Goal: Task Accomplishment & Management: Manage account settings

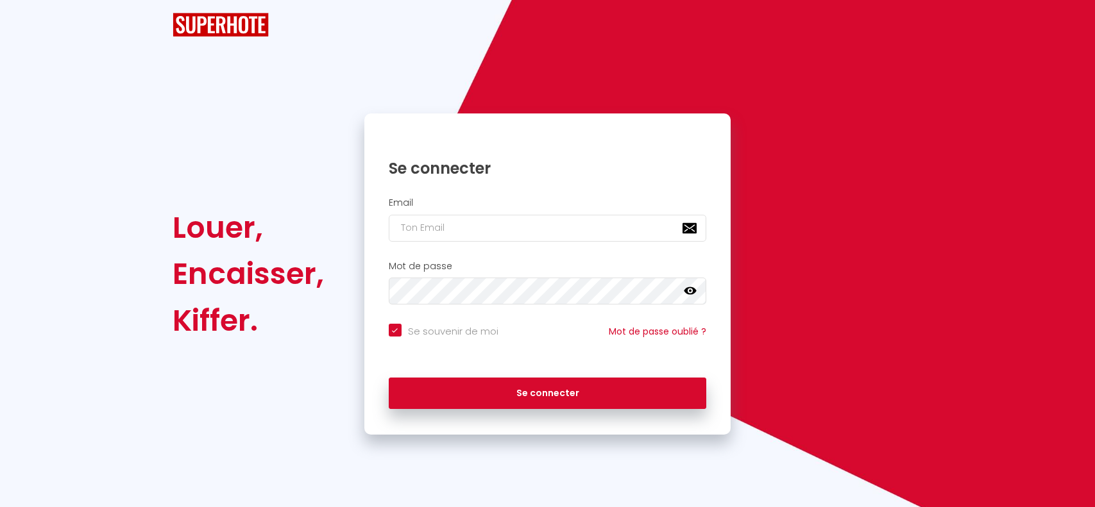
checkbox input "true"
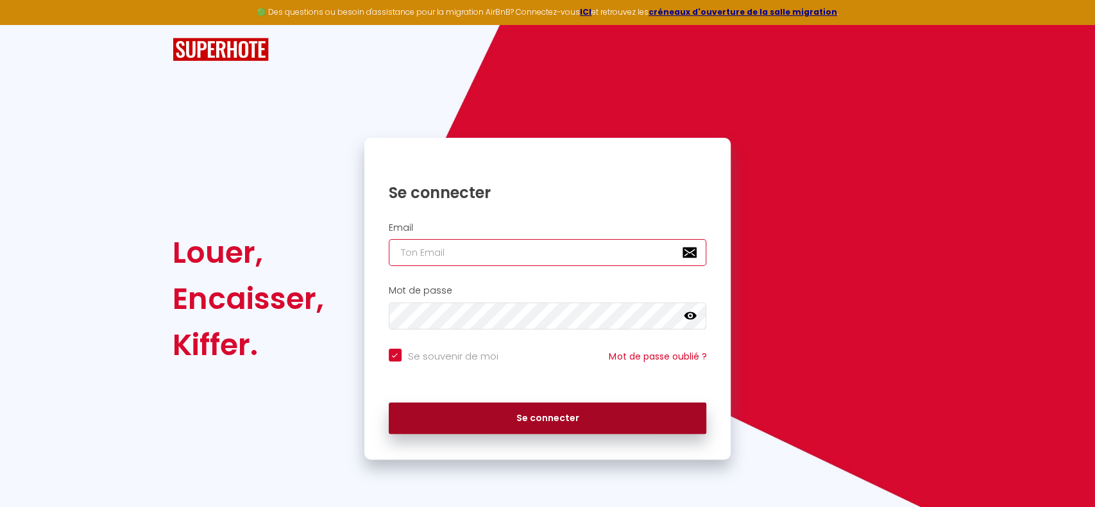
type input "[EMAIL_ADDRESS][DOMAIN_NAME]"
click at [519, 413] on button "Se connecter" at bounding box center [548, 419] width 318 height 32
checkbox input "true"
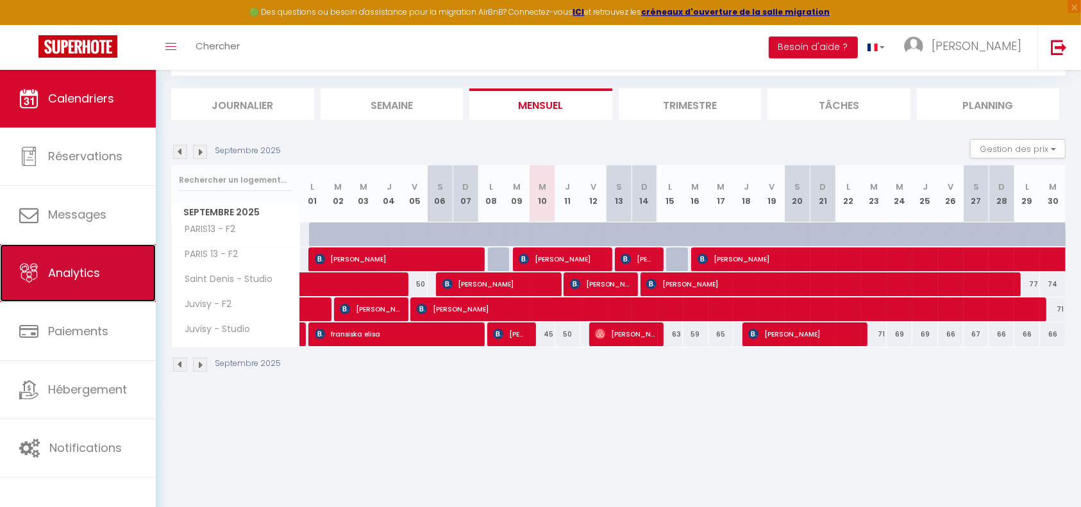
click at [89, 272] on span "Analytics" at bounding box center [74, 273] width 52 height 16
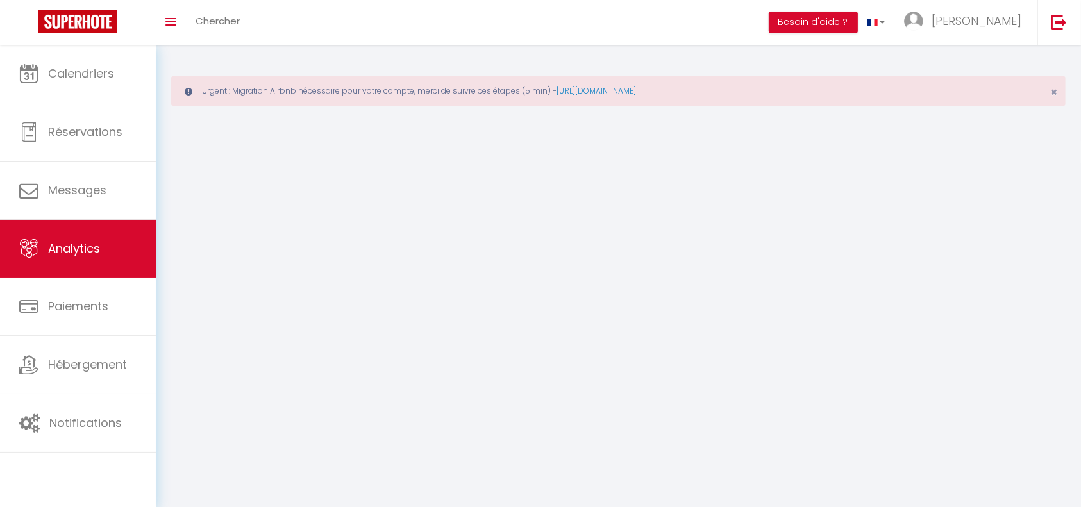
select select "2025"
select select "9"
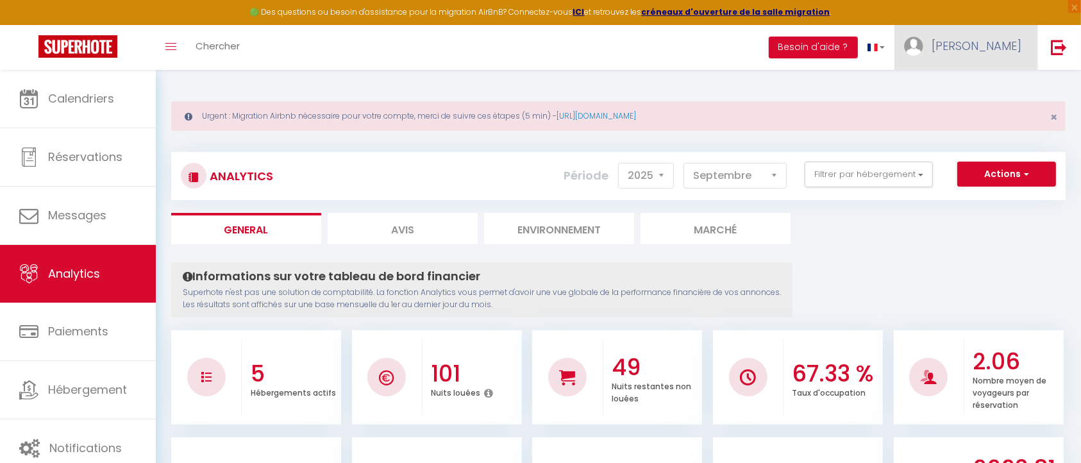
click at [1006, 48] on span "[PERSON_NAME]" at bounding box center [977, 46] width 90 height 16
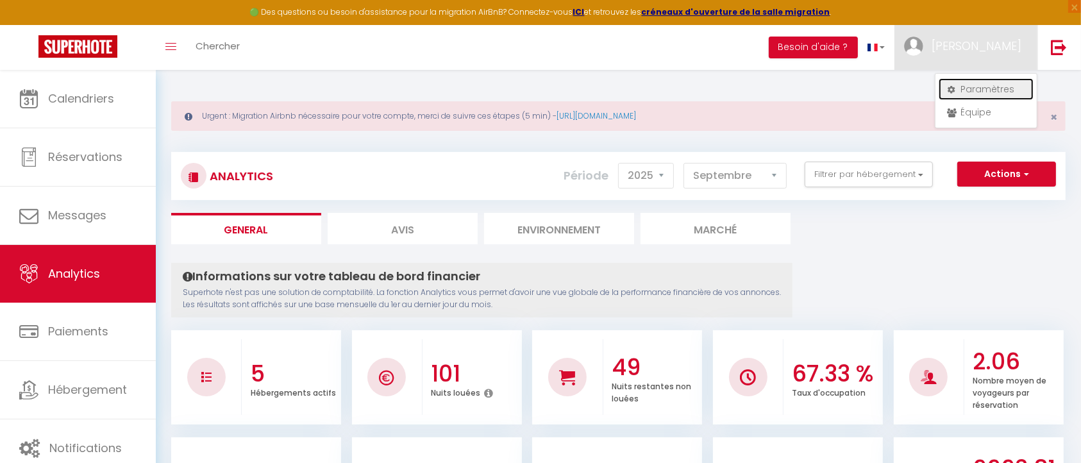
click at [981, 98] on link "Paramètres" at bounding box center [986, 89] width 95 height 22
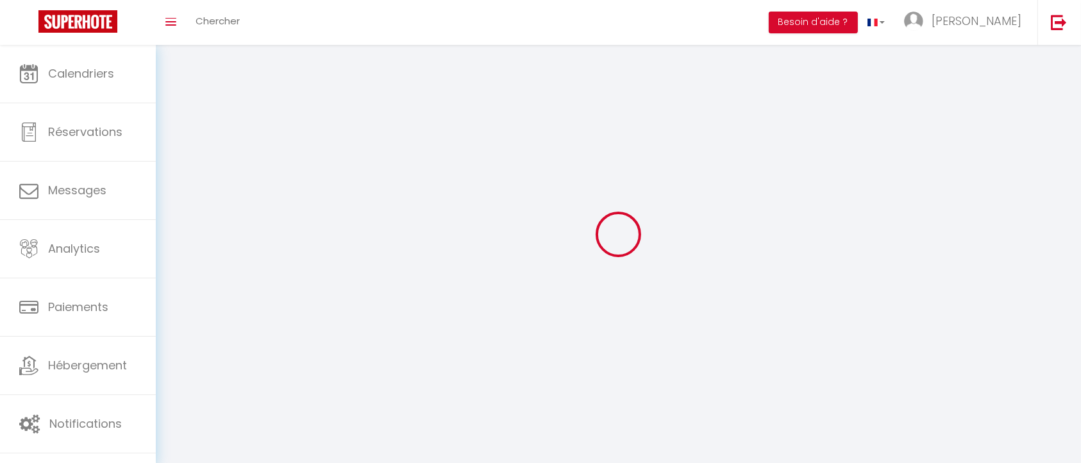
type input "[PERSON_NAME]"
type input "Nadaus ALYCELIA"
type input "0682170800"
type input "[STREET_ADDRESS][PERSON_NAME]"
type input "91390"
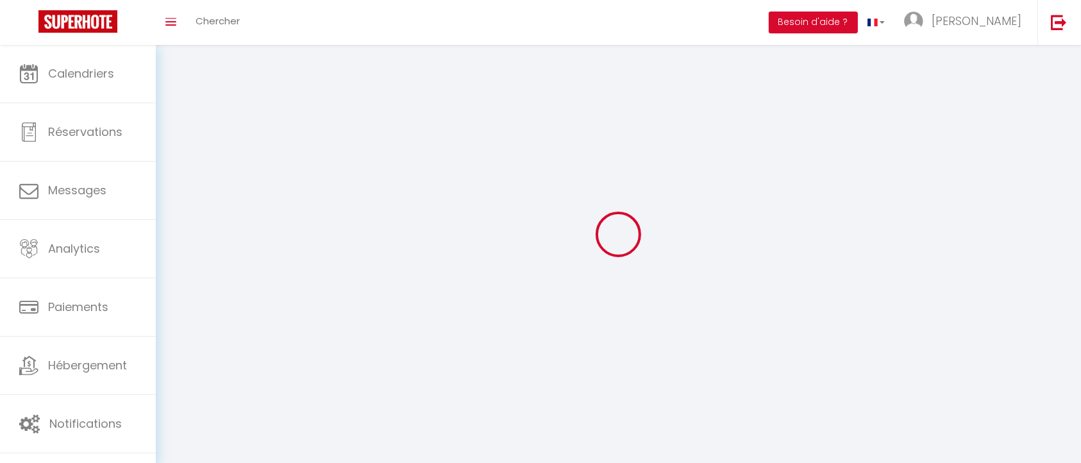
type input "Morsang sur Orge"
type input "MmbS3irfUPkNsRt3YBsMvUzkk"
type input "HWpb2MYTJfibOHvImpSXyGQHs"
type input "[URL][DOMAIN_NAME]"
select select "28"
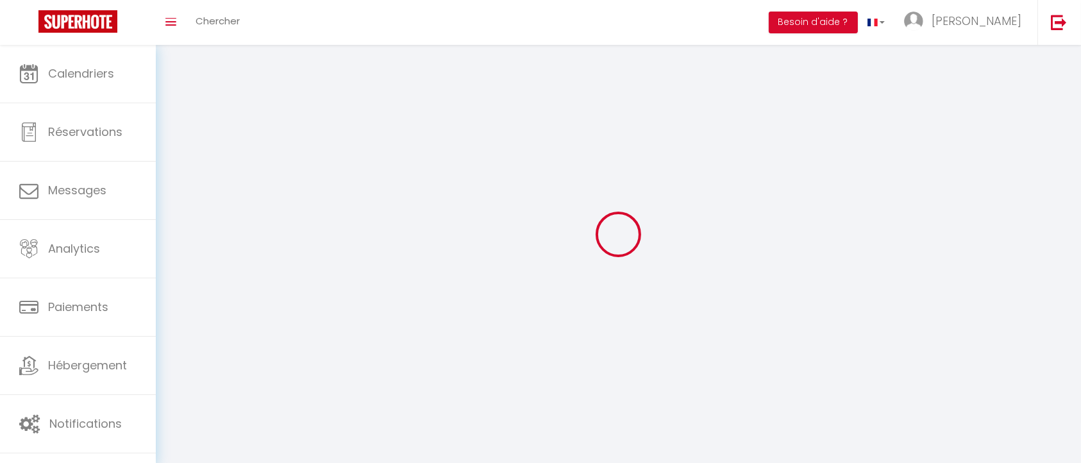
select select "fr"
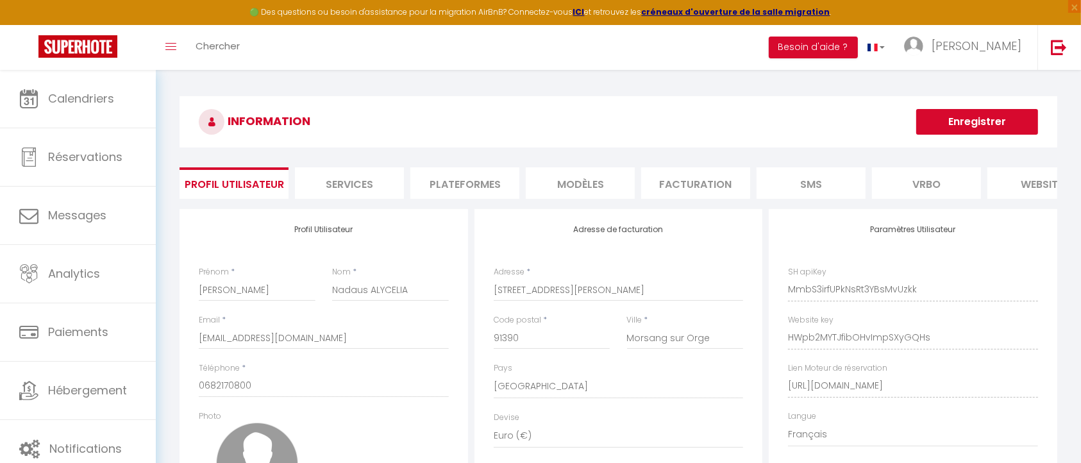
click at [478, 171] on li "Plateformes" at bounding box center [465, 182] width 109 height 31
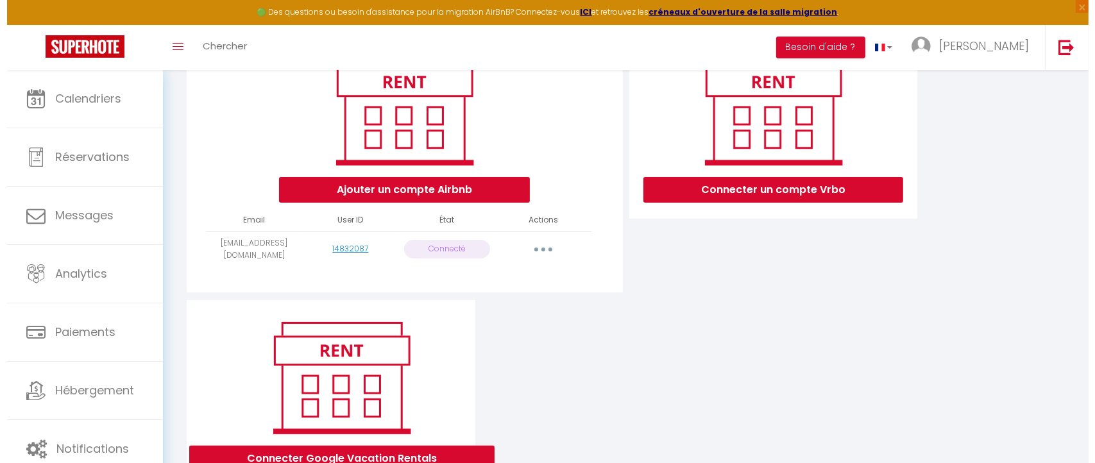
scroll to position [182, 0]
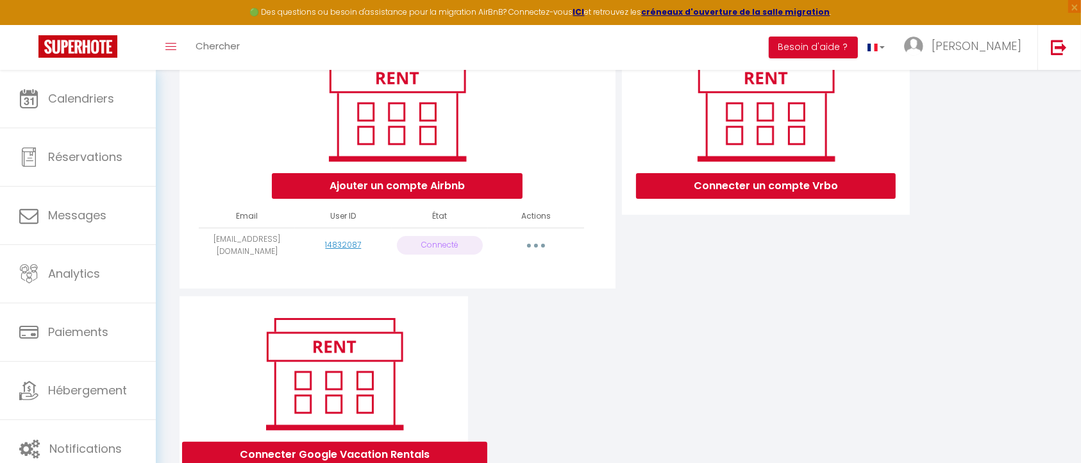
click at [536, 248] on icon "button" at bounding box center [536, 246] width 4 height 4
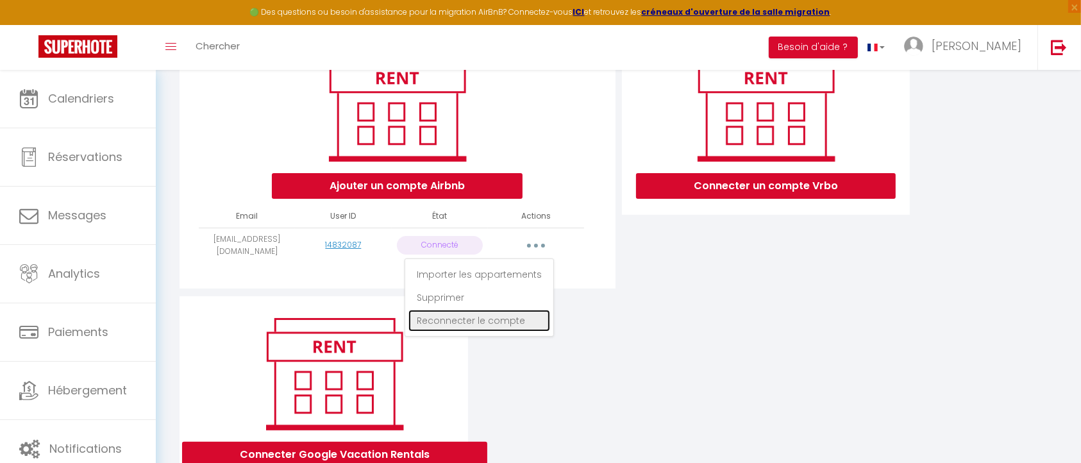
click at [475, 332] on link "Reconnecter le compte" at bounding box center [480, 321] width 142 height 22
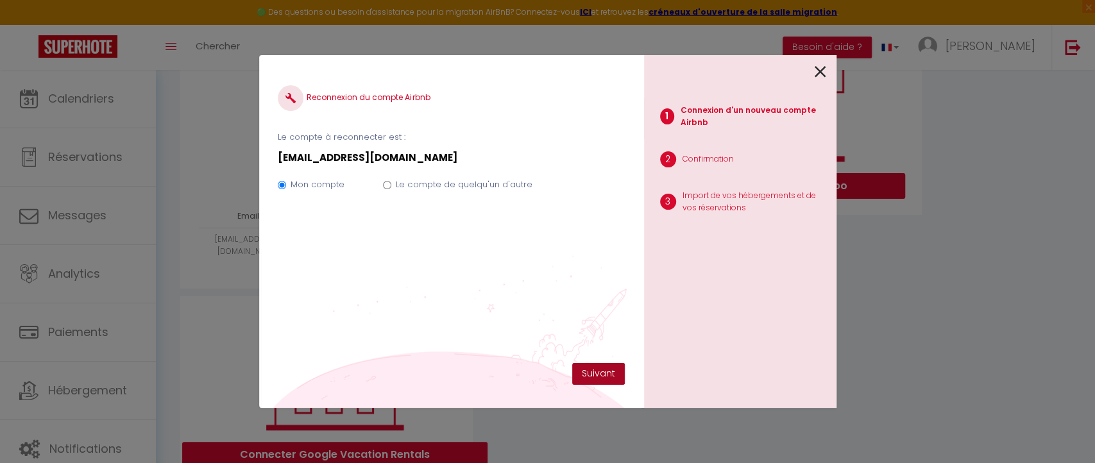
click at [602, 373] on button "Suivant" at bounding box center [598, 374] width 53 height 22
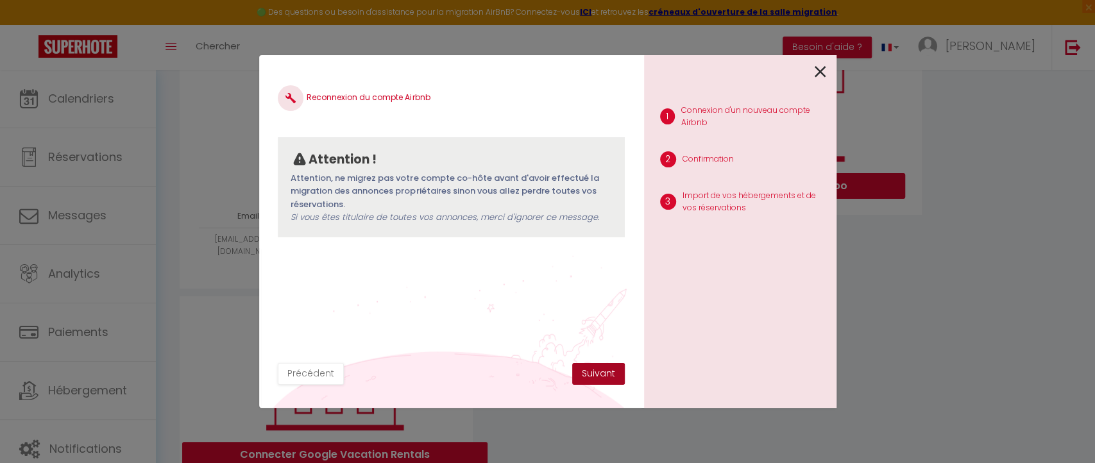
click at [603, 377] on button "Suivant" at bounding box center [598, 374] width 53 height 22
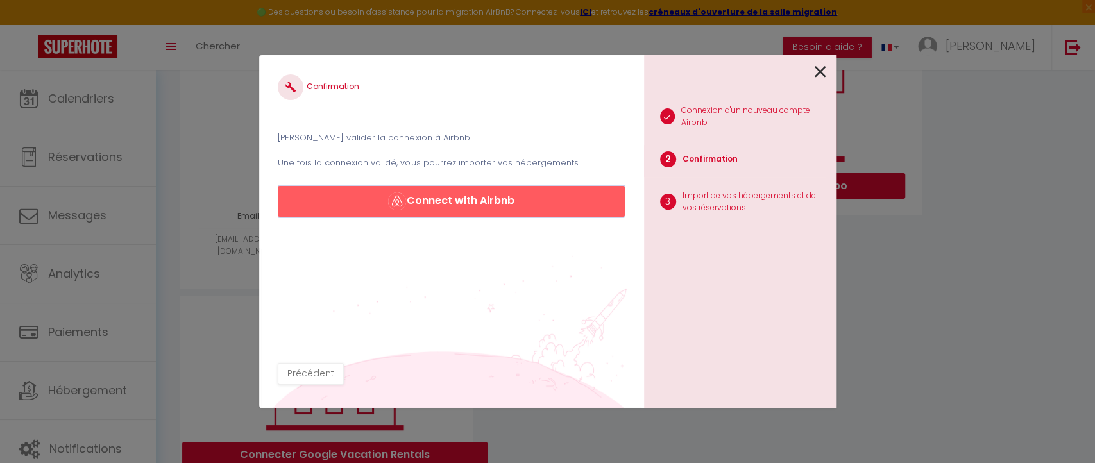
click at [508, 189] on button "Connect with Airbnb" at bounding box center [451, 201] width 346 height 31
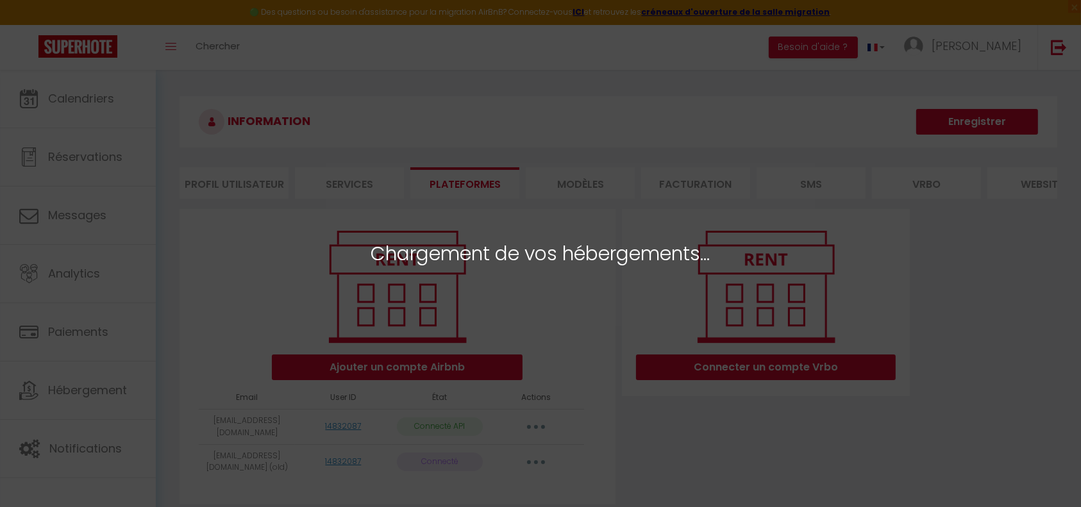
select select "43473"
select select "43480"
select select "43481"
select select "43474"
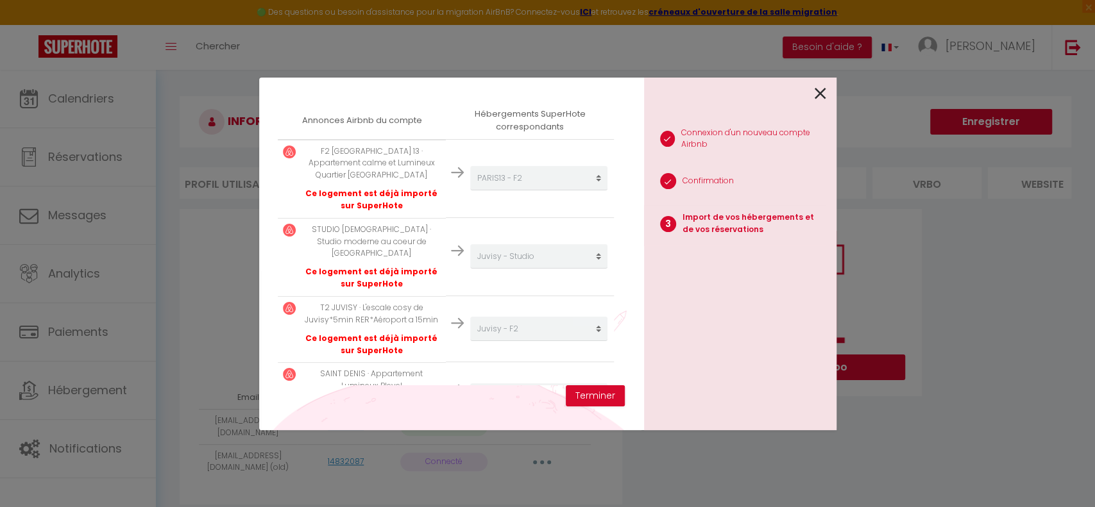
scroll to position [248, 0]
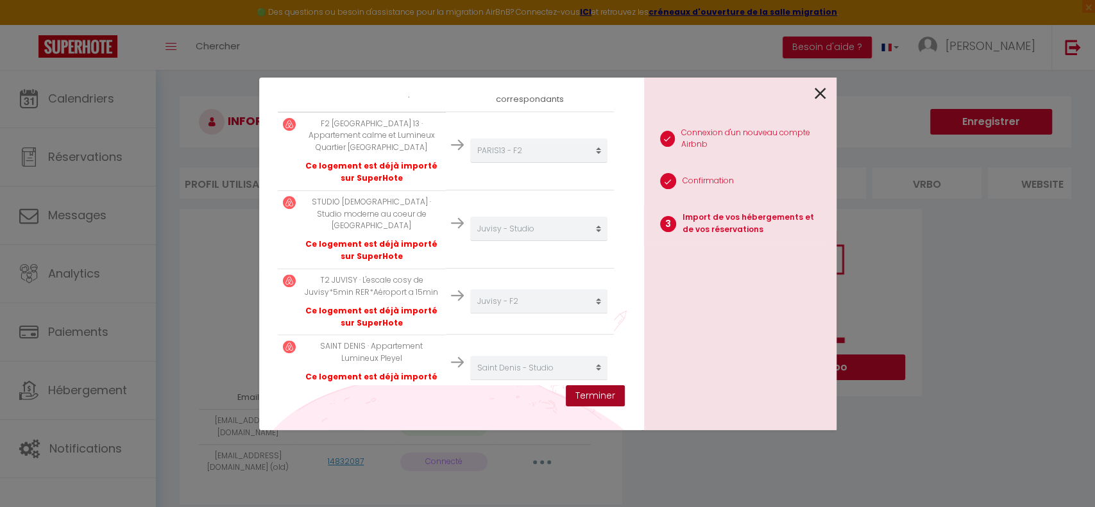
click at [602, 394] on button "Terminer" at bounding box center [595, 396] width 59 height 22
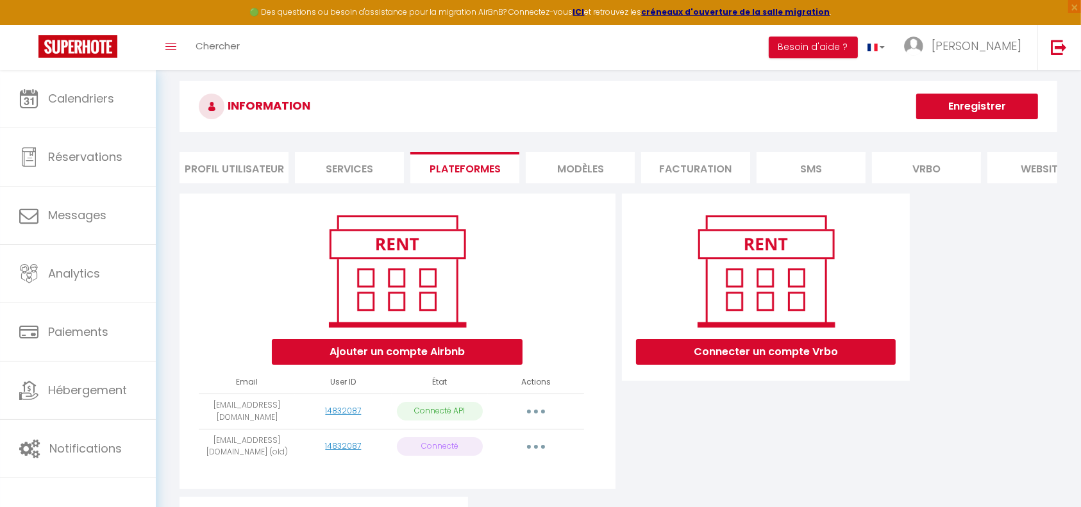
scroll to position [0, 0]
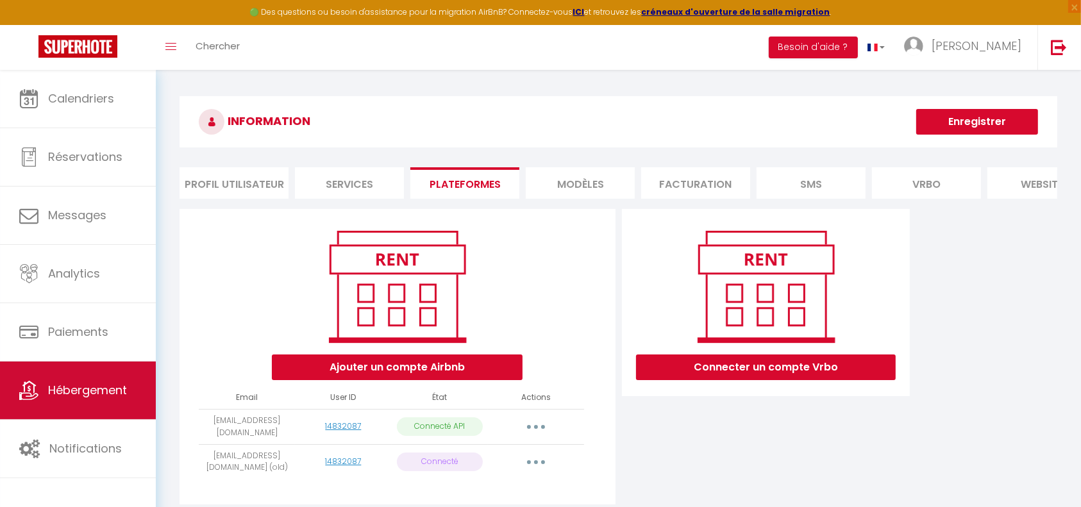
click at [190, 332] on div "🟢 Des questions ou besoin d'assistance pour la migration AirBnB? Connectez-vous…" at bounding box center [540, 403] width 1081 height 666
click at [80, 394] on span "Hébergement" at bounding box center [87, 390] width 79 height 16
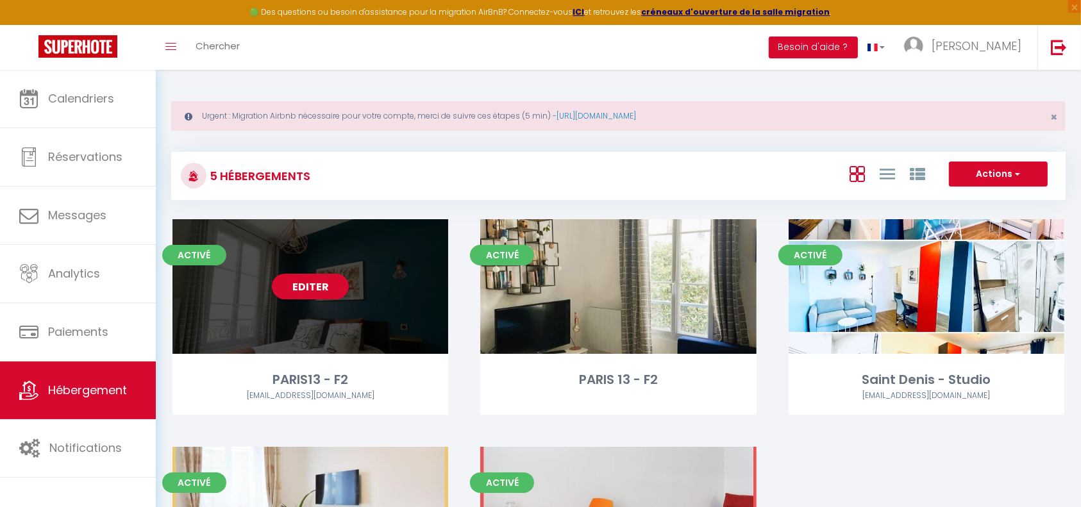
click at [373, 319] on div "Editer" at bounding box center [311, 286] width 276 height 135
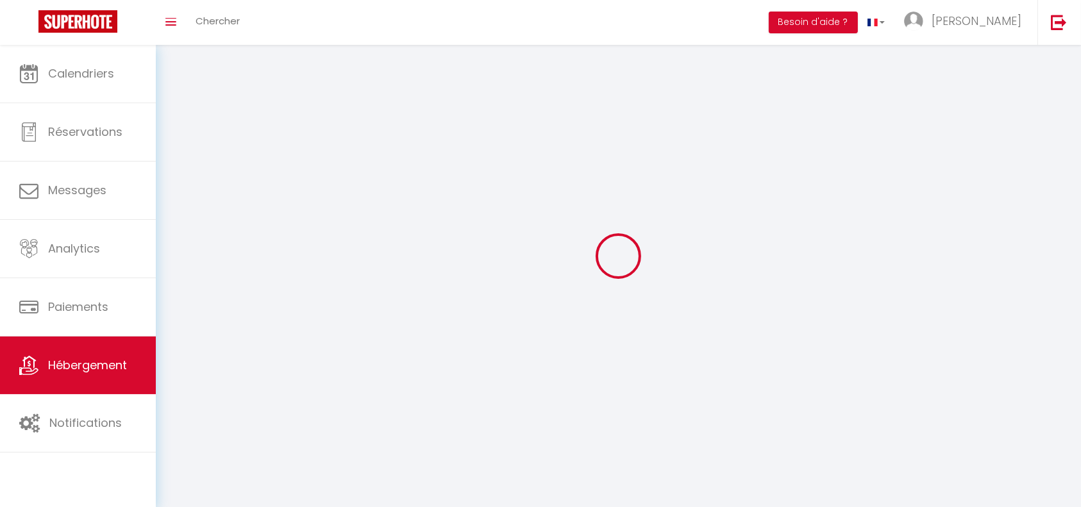
click at [319, 290] on div at bounding box center [618, 256] width 895 height 392
select select
select select "28"
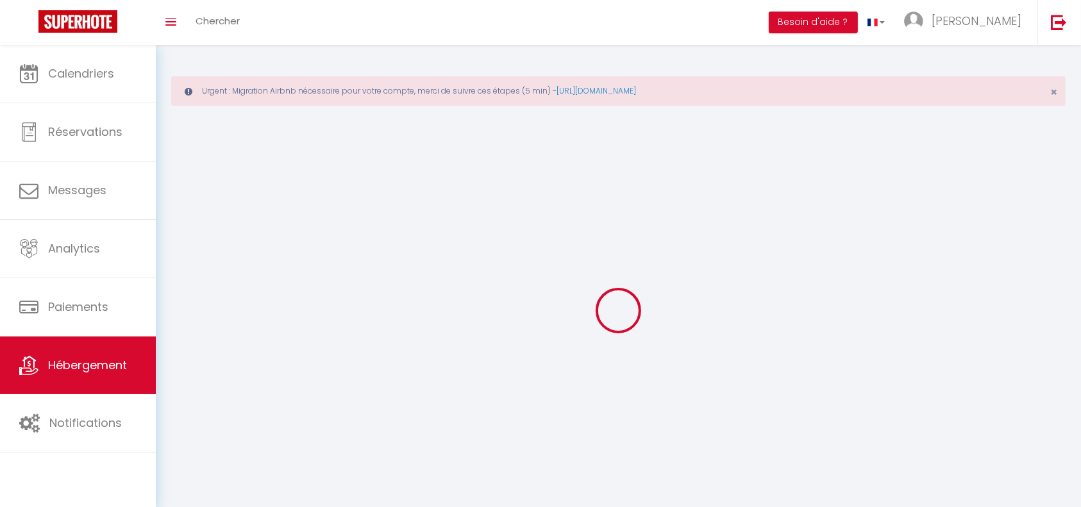
select select
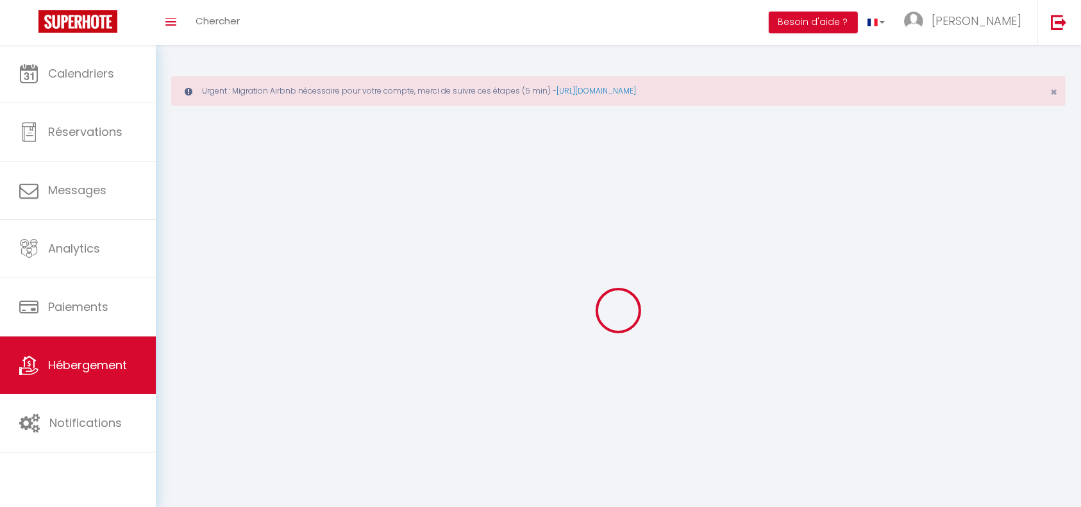
select select
checkbox input "false"
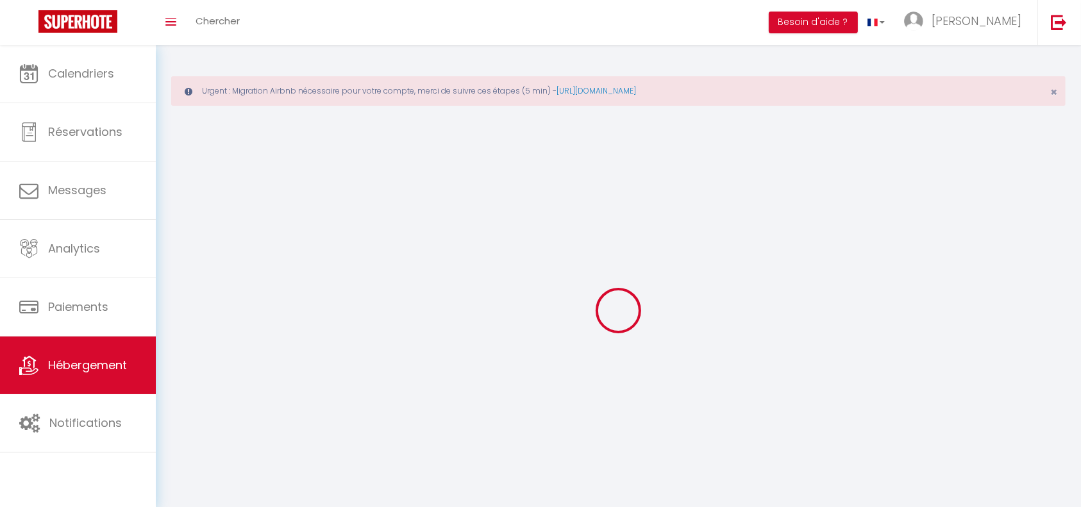
select select
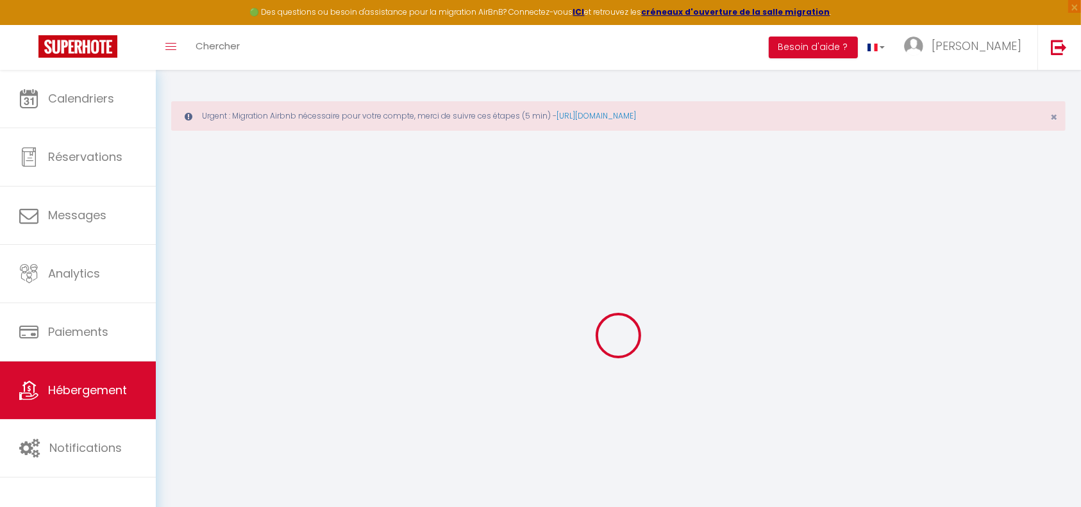
select select
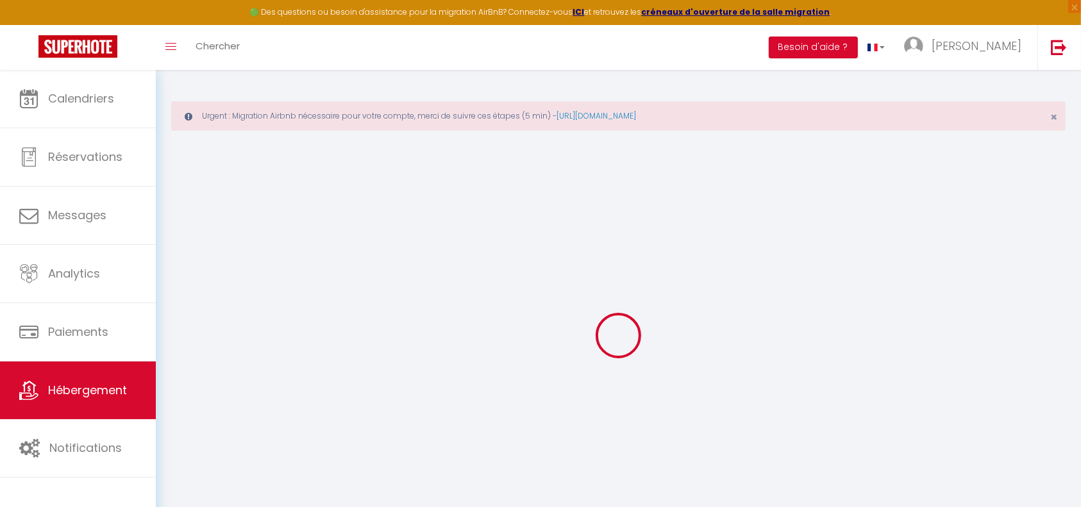
select select
checkbox input "false"
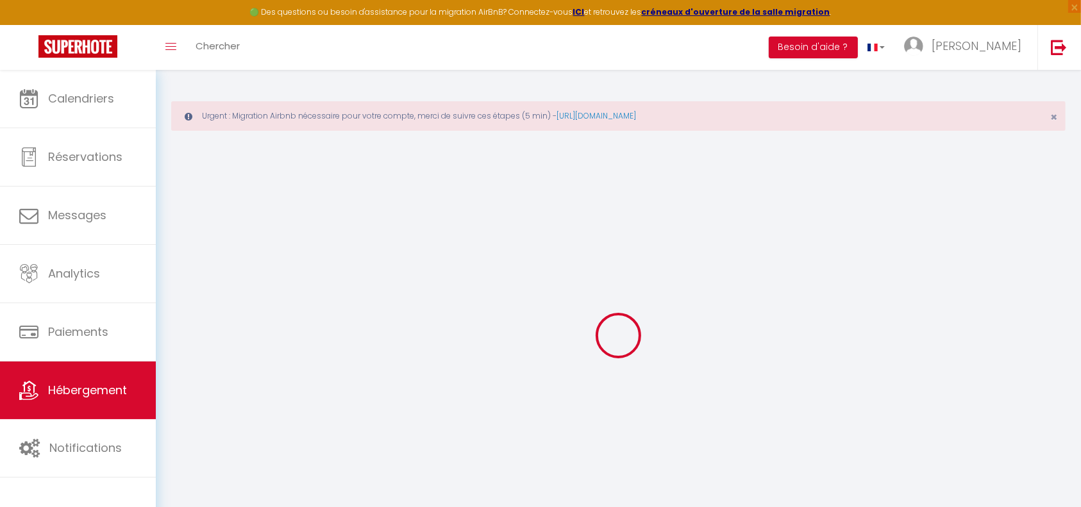
select select
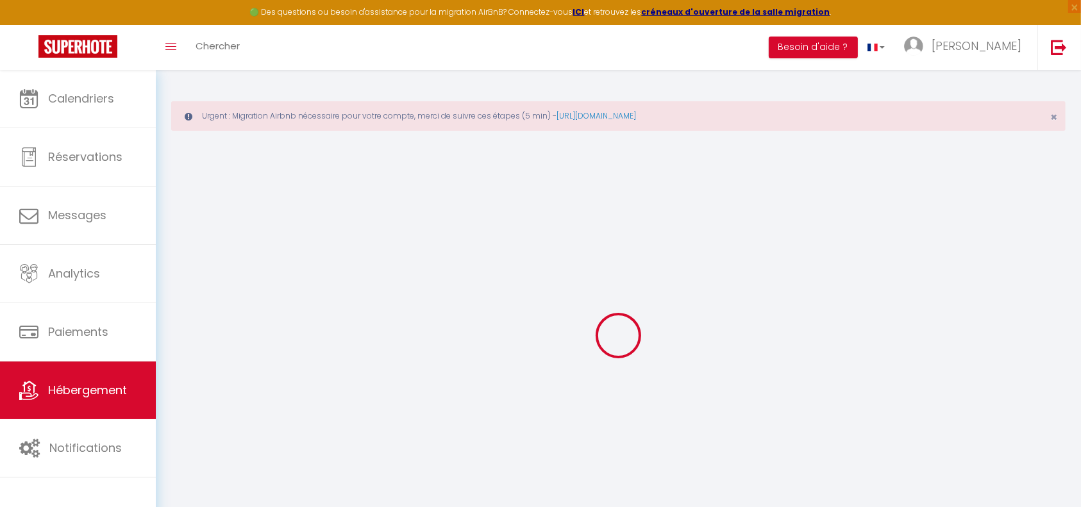
select select
checkbox input "false"
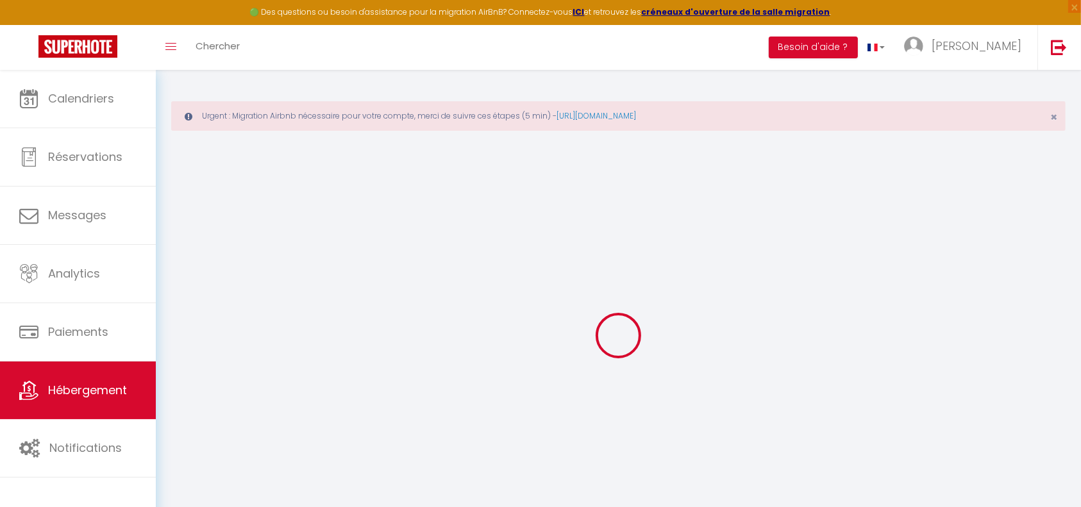
checkbox input "false"
select select
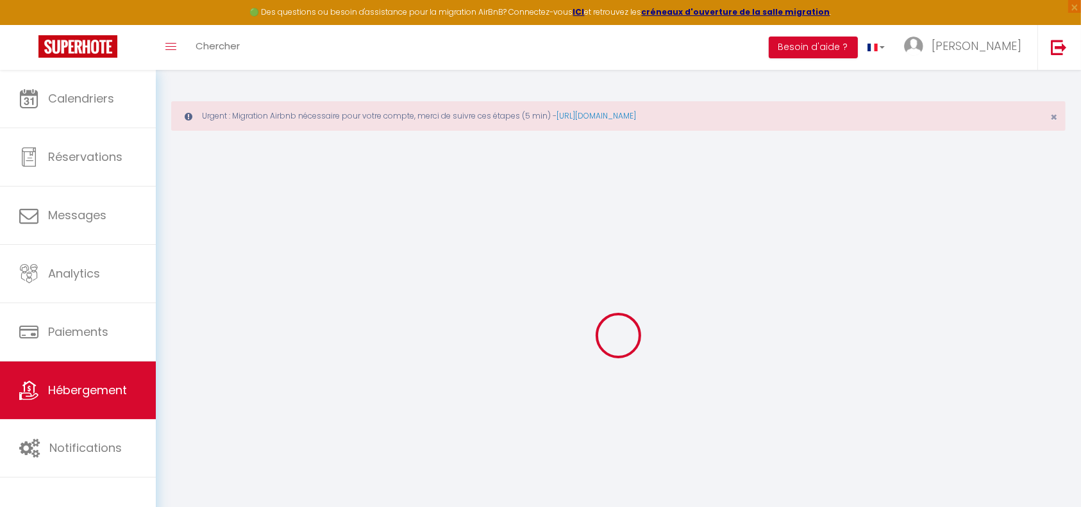
select select
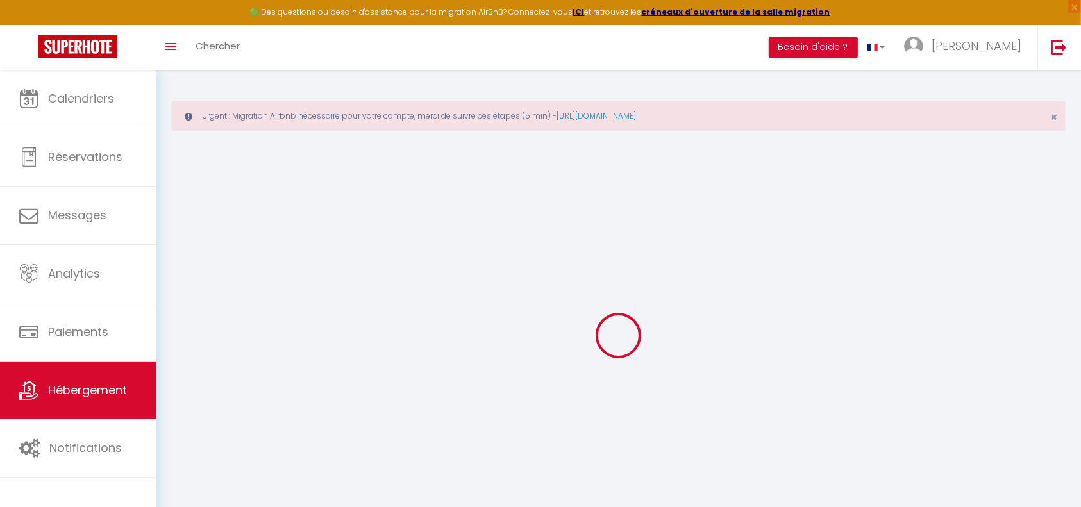
checkbox input "false"
select select
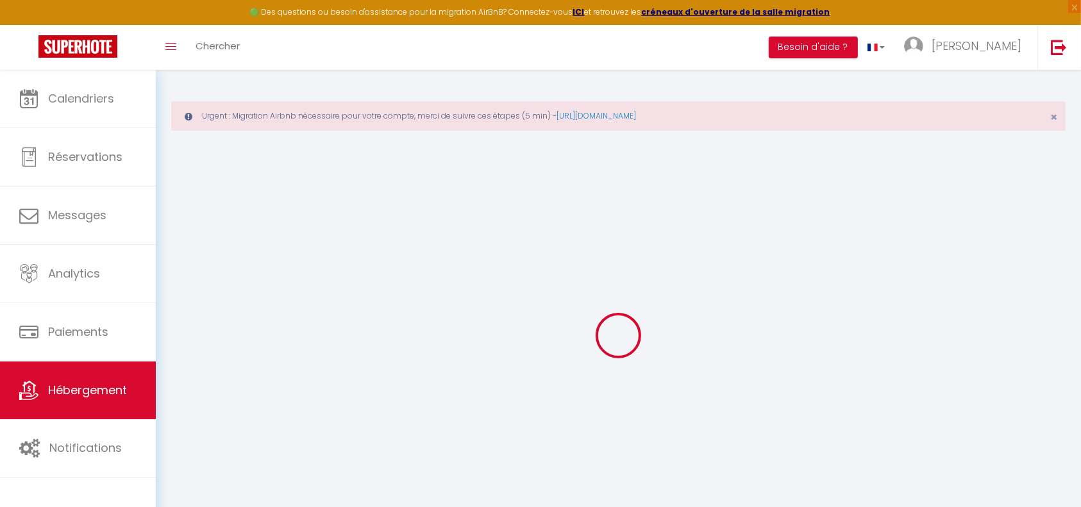
select select
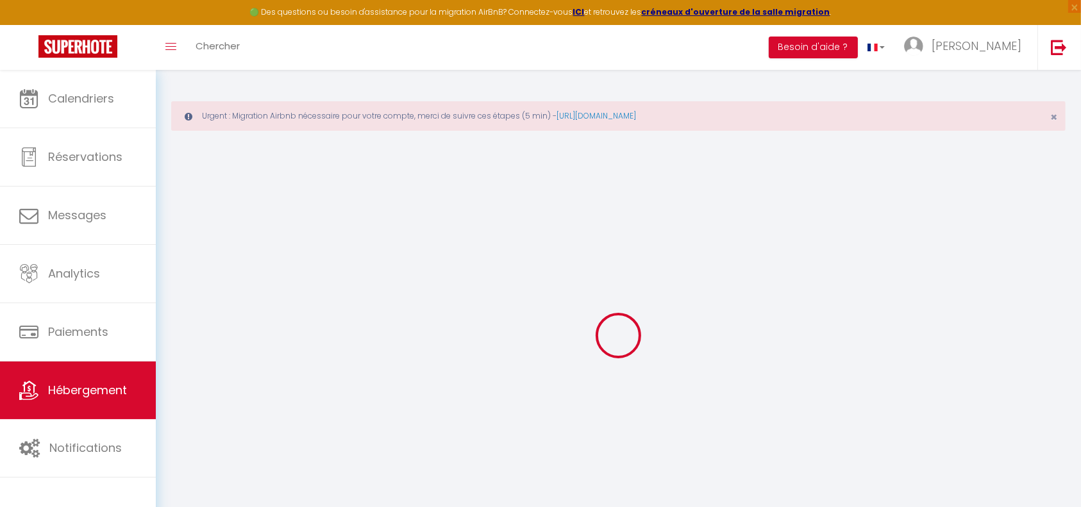
select select
checkbox input "false"
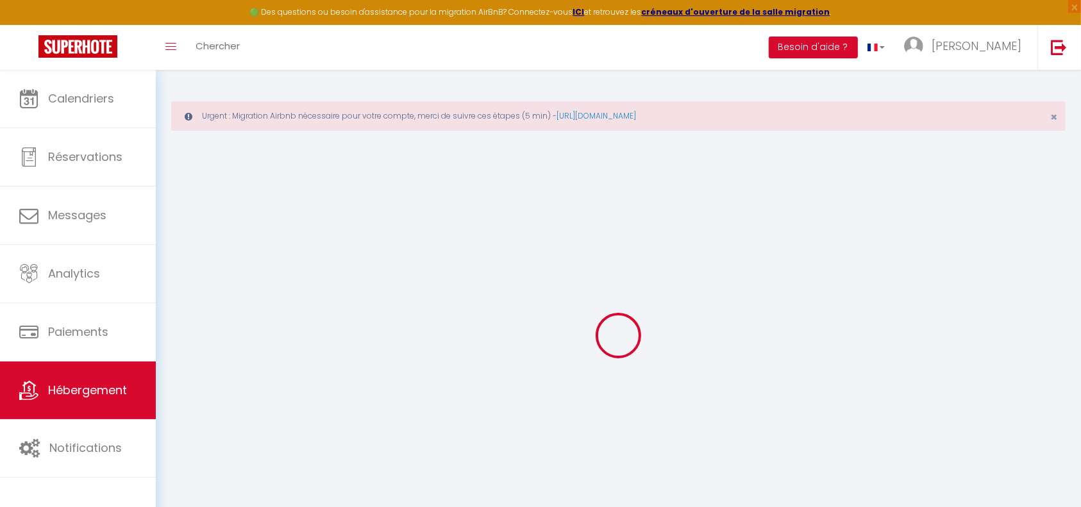
checkbox input "false"
select select
type input "PARIS13 - F2"
type input "[PERSON_NAME]"
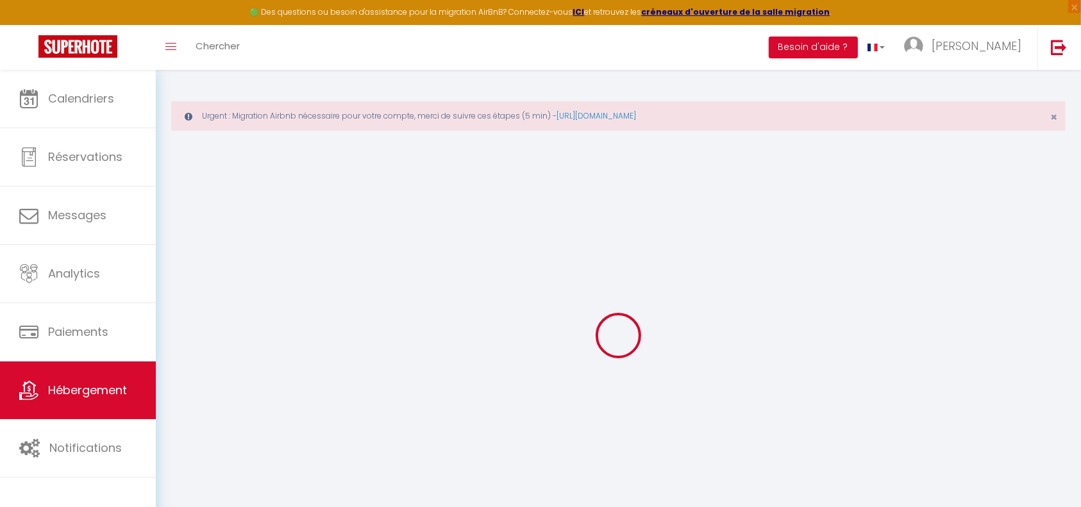
type input "90"
type input "30"
type input "50"
type input "2.00"
type input "300"
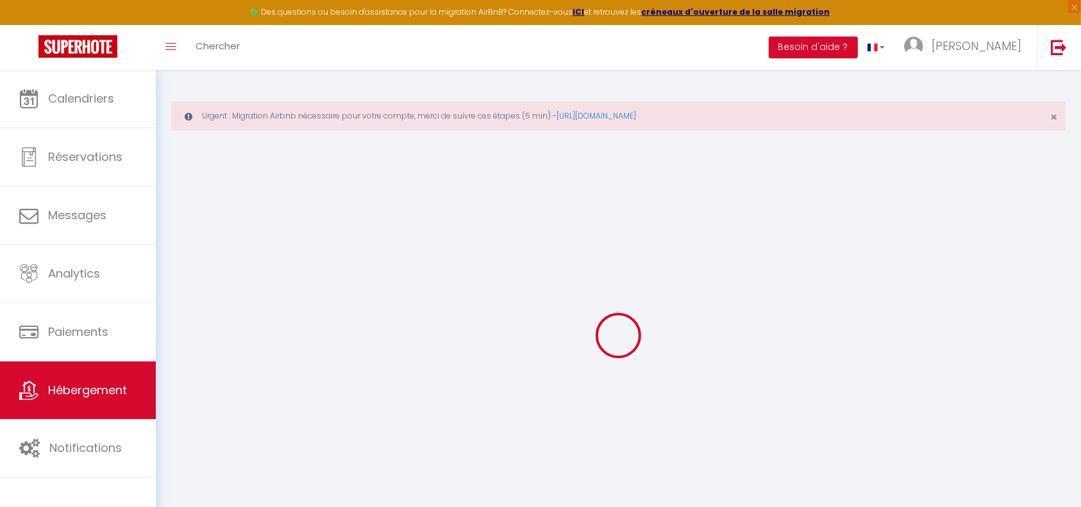
select select
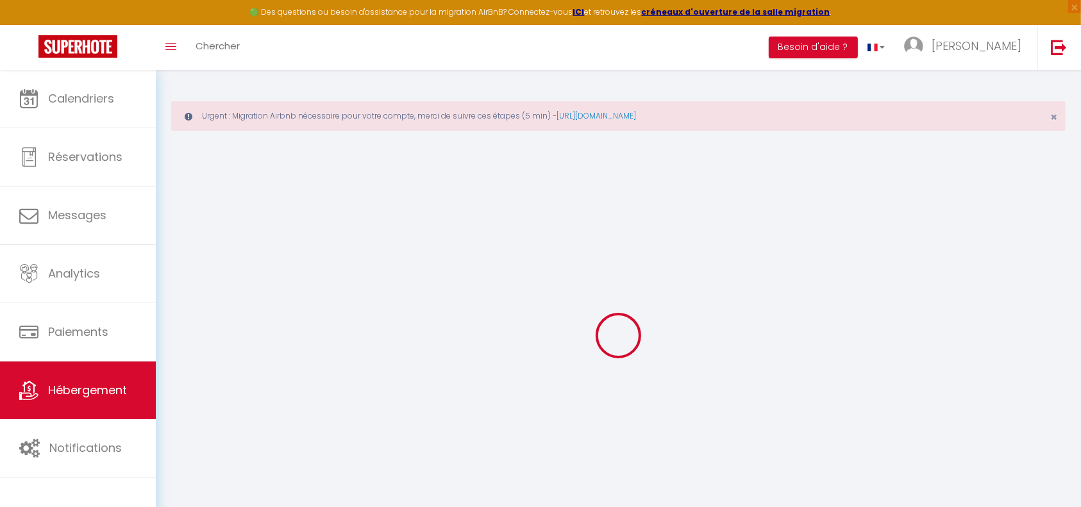
type input "85 Rue Albert"
type input "75013"
type input "Paris"
type input "[EMAIL_ADDRESS][DOMAIN_NAME]"
select select "8427"
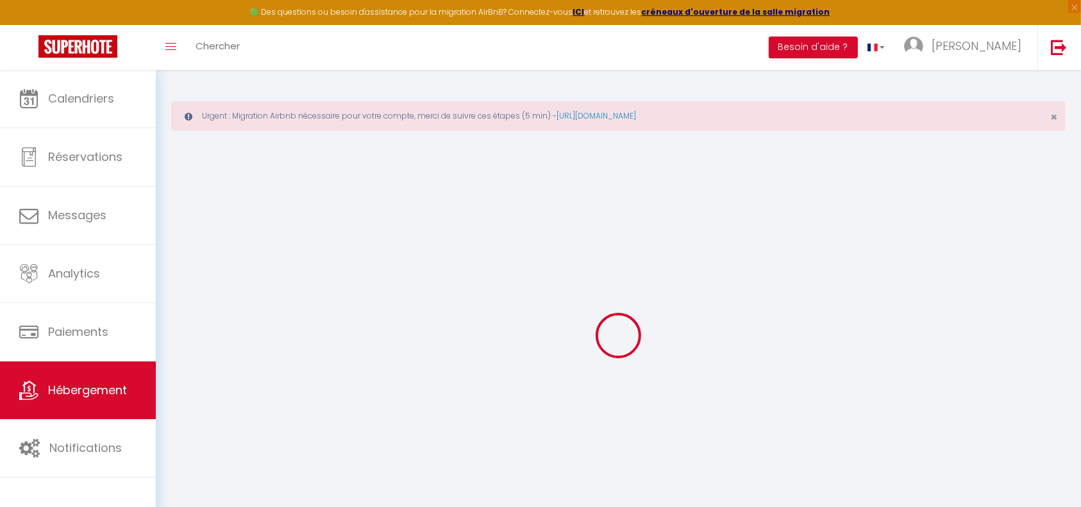
checkbox input "false"
select select
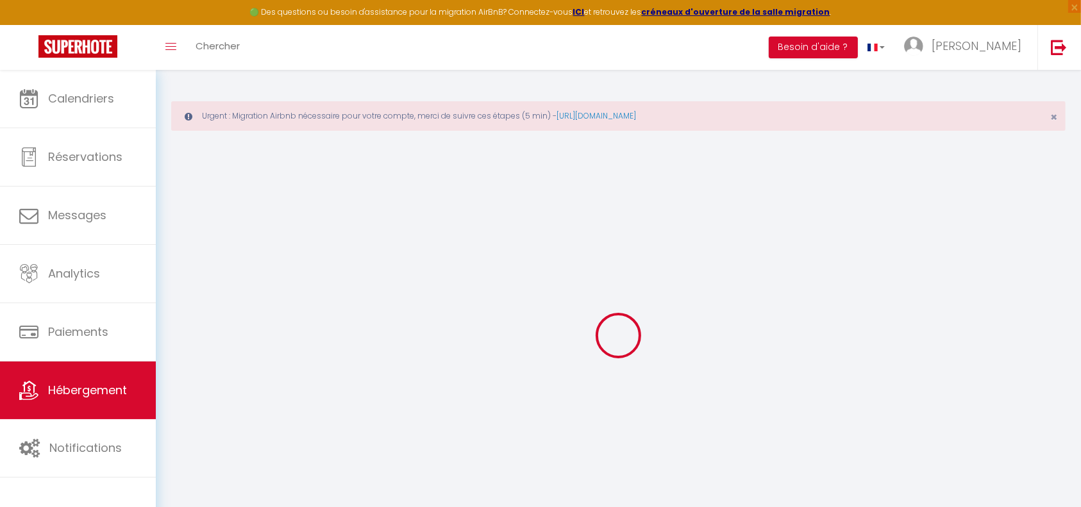
select select
type input "0"
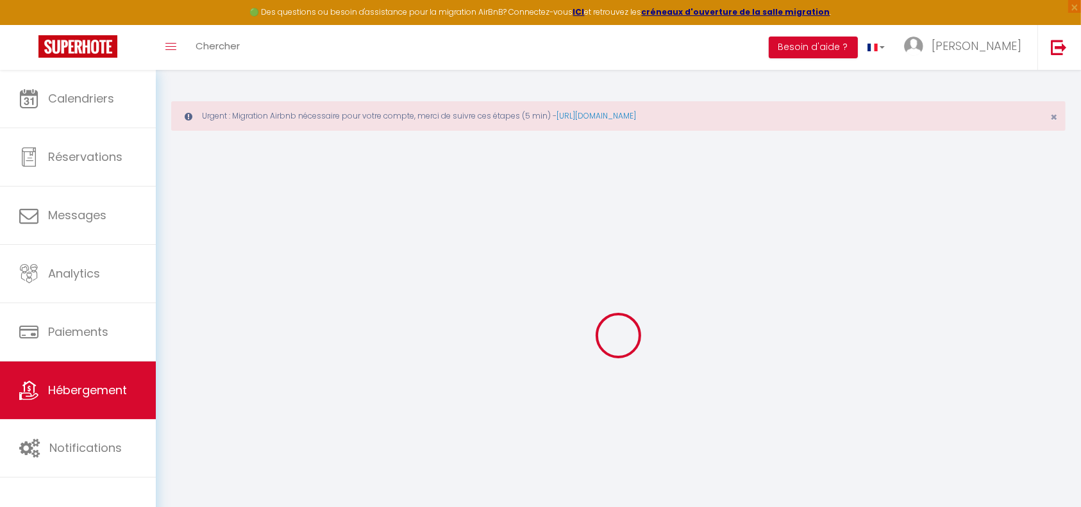
select select "+ 10 %"
select select "+ 30 %"
select select "+ 5 %"
select select "5720-27893814"
select select
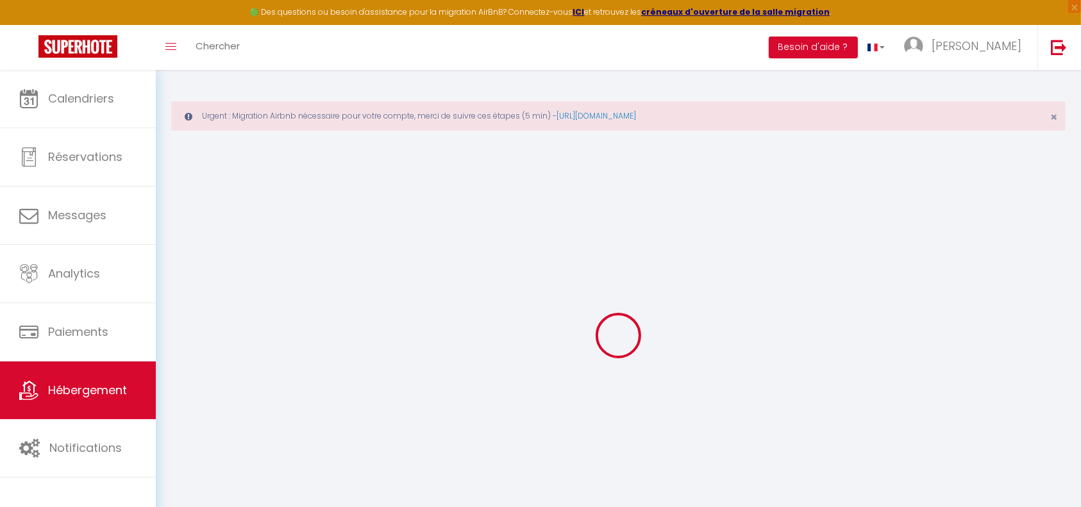
checkbox input "false"
select select "well_reviewed_guests"
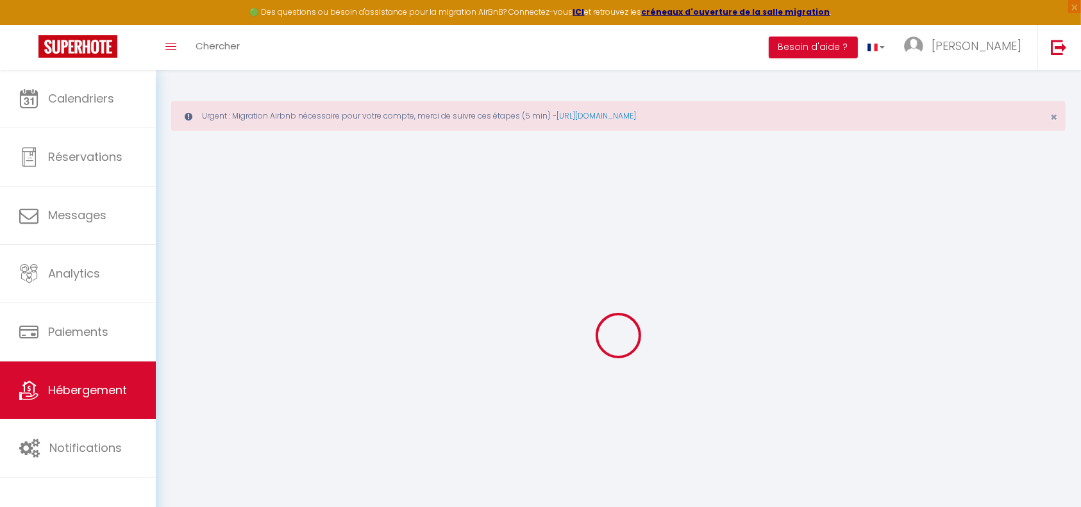
select select "EUR"
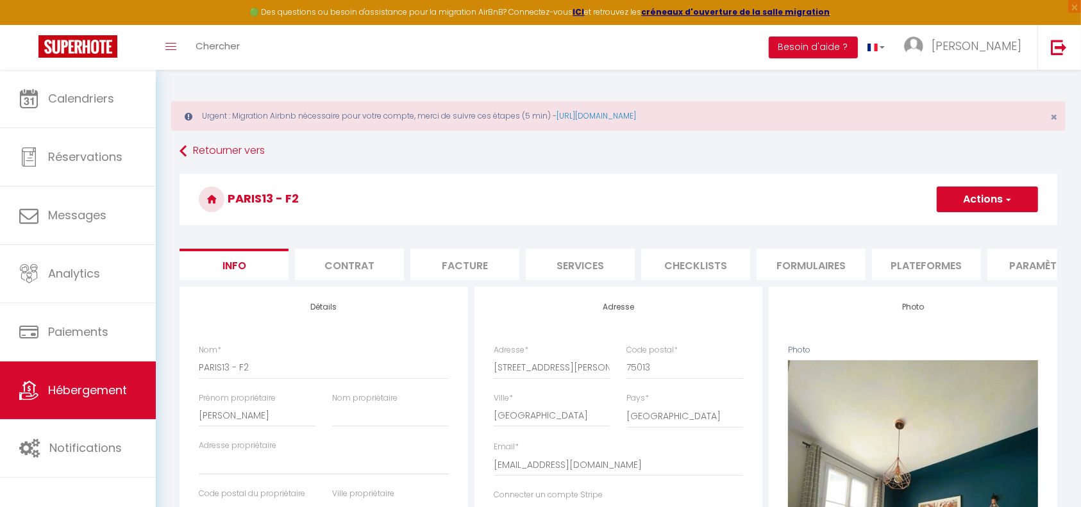
click at [923, 262] on li "Plateformes" at bounding box center [926, 264] width 109 height 31
select select
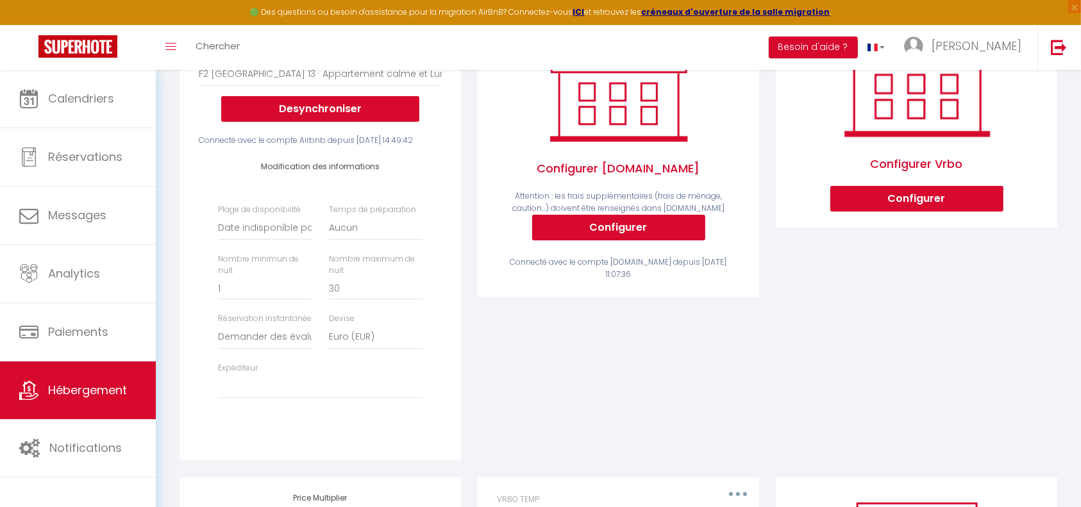
scroll to position [301, 0]
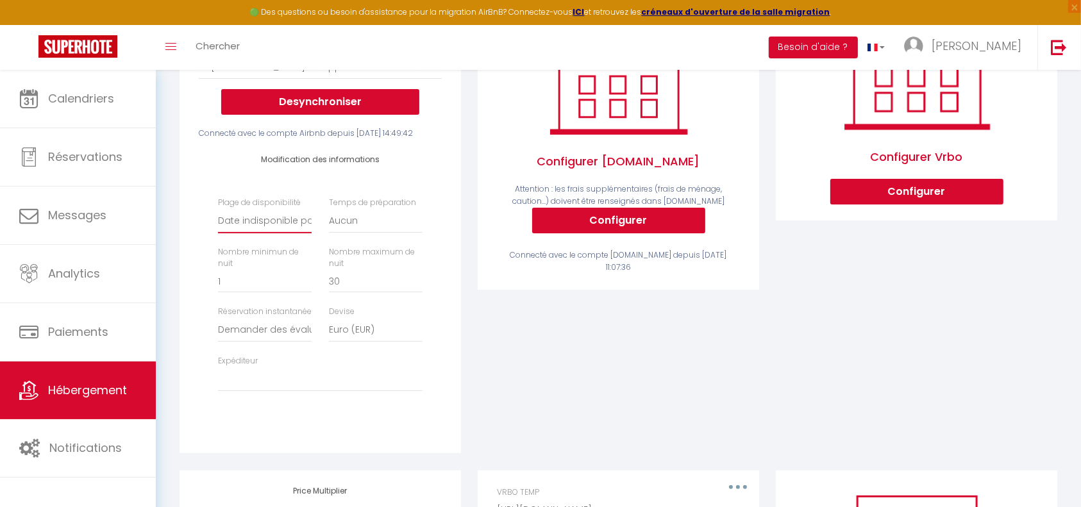
click at [271, 233] on select "Date indisponible par defaut 1 mois 3 mois 6 mois 9 mois 12 mois 24 mois" at bounding box center [265, 221] width 94 height 24
click at [282, 233] on select "Date indisponible par defaut 1 mois 3 mois 6 mois 9 mois 12 mois 24 mois" at bounding box center [265, 221] width 94 height 24
select select "365"
click at [218, 233] on select "Date indisponible par defaut 1 mois 3 mois 6 mois 9 mois 12 mois 24 mois" at bounding box center [265, 221] width 94 height 24
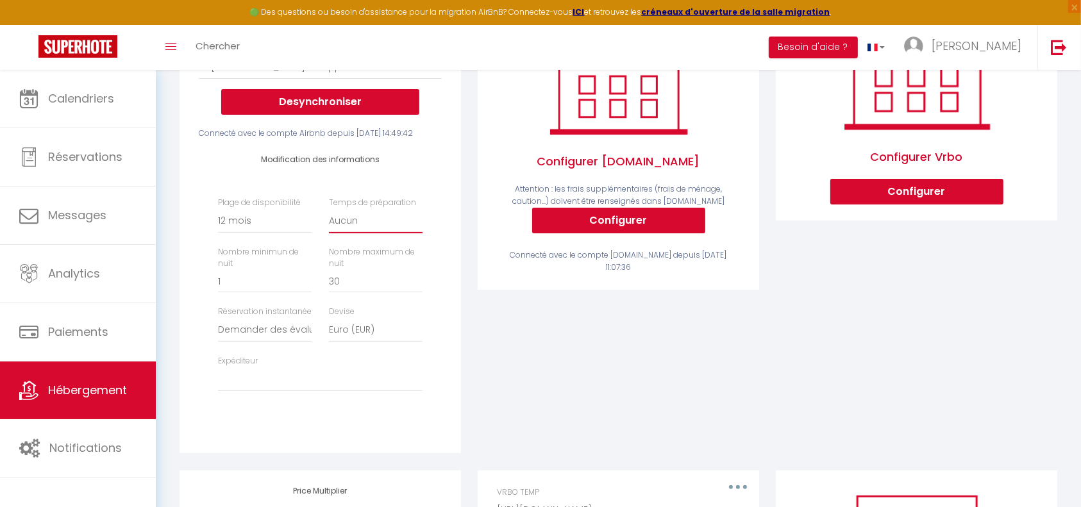
click at [411, 233] on select "Aucun 1 nuit avant et après chaque réservation 2 nuits avant et après chaque ré…" at bounding box center [376, 221] width 94 height 24
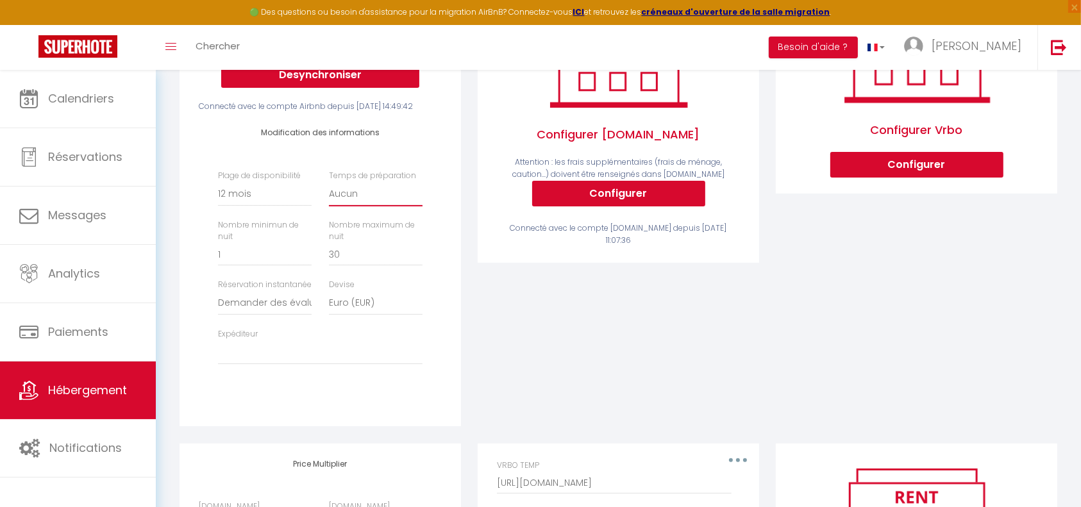
scroll to position [319, 0]
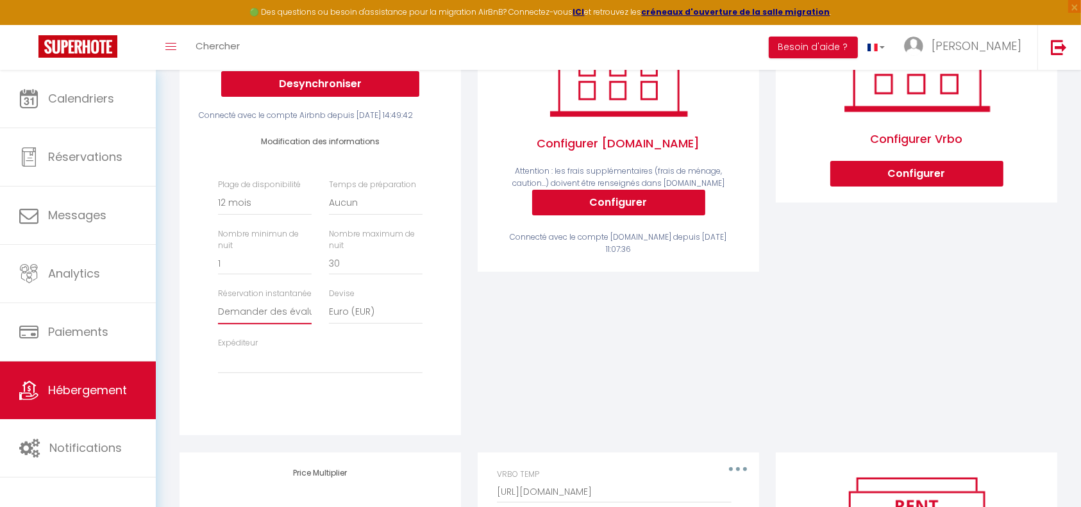
click at [266, 325] on select "Activée Demander des évaluations positives" at bounding box center [265, 312] width 94 height 24
click at [277, 374] on select "fnadaus@gmail.com fnadaus@gmail.com (old)" at bounding box center [320, 362] width 205 height 24
select select "5720"
click at [218, 373] on select "fnadaus@gmail.com fnadaus@gmail.com (old)" at bounding box center [320, 362] width 205 height 24
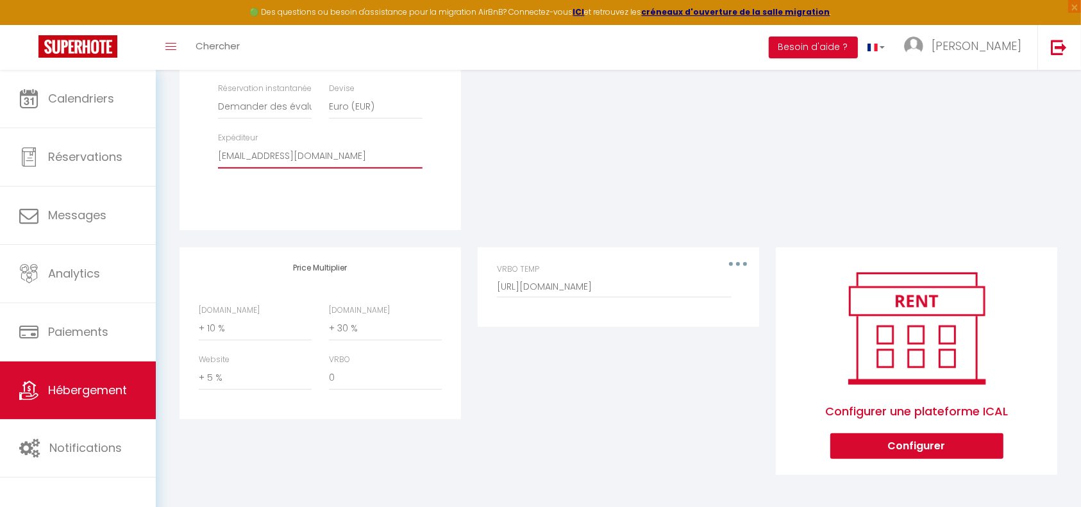
scroll to position [549, 0]
click at [281, 326] on select "0 + 1 % + 2 % + 3 % + 4 % + 5 % + 6 % + 7 % + 8 % + 9 %" at bounding box center [255, 329] width 113 height 24
select select "+ 25 %"
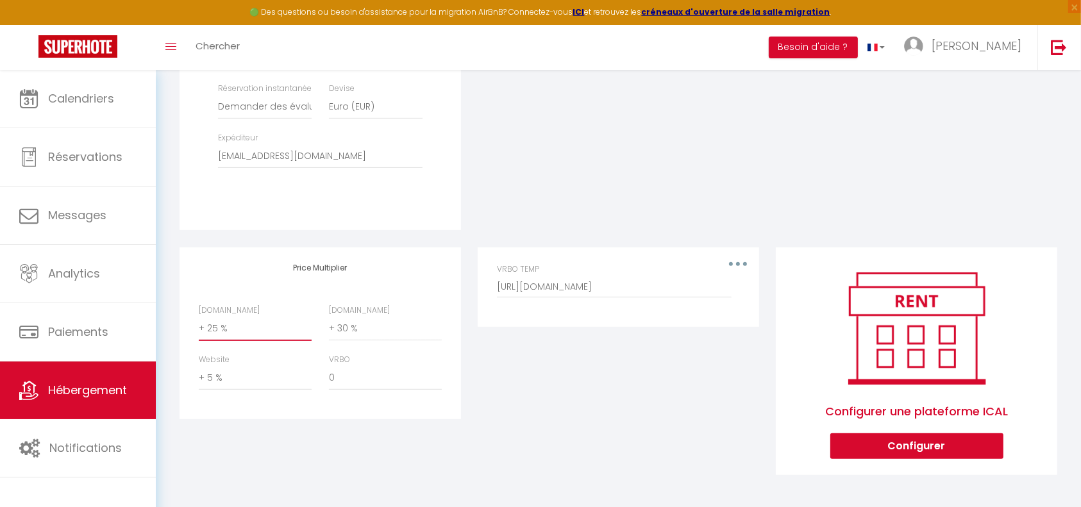
click at [199, 317] on select "0 + 1 % + 2 % + 3 % + 4 % + 5 % + 6 % + 7 % + 8 % + 9 %" at bounding box center [255, 329] width 113 height 24
click at [482, 385] on div "Editer Supprimer VRBO TEMP http://www.abritel.fr/icalendar/97a6d70c234f4550bce1…" at bounding box center [619, 370] width 298 height 245
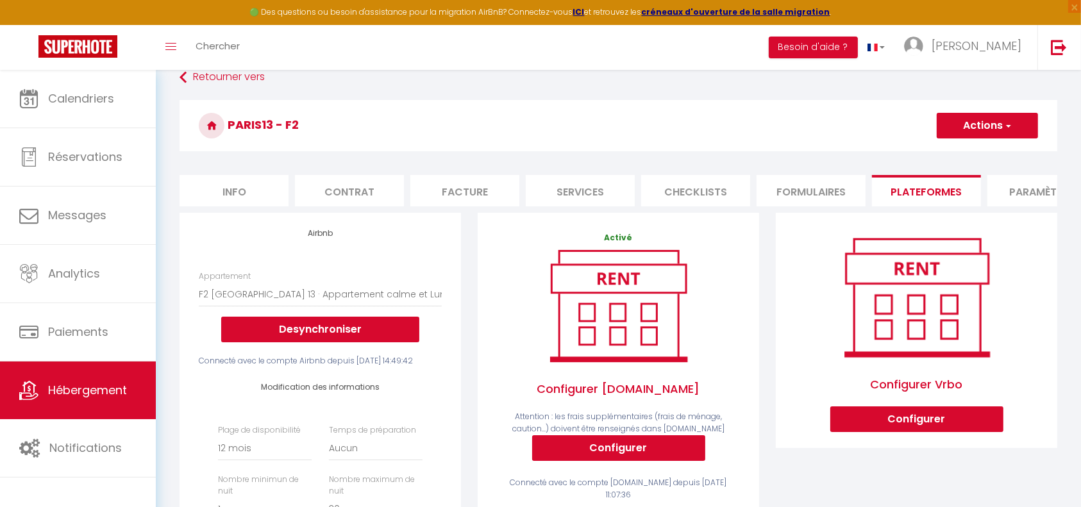
scroll to position [69, 0]
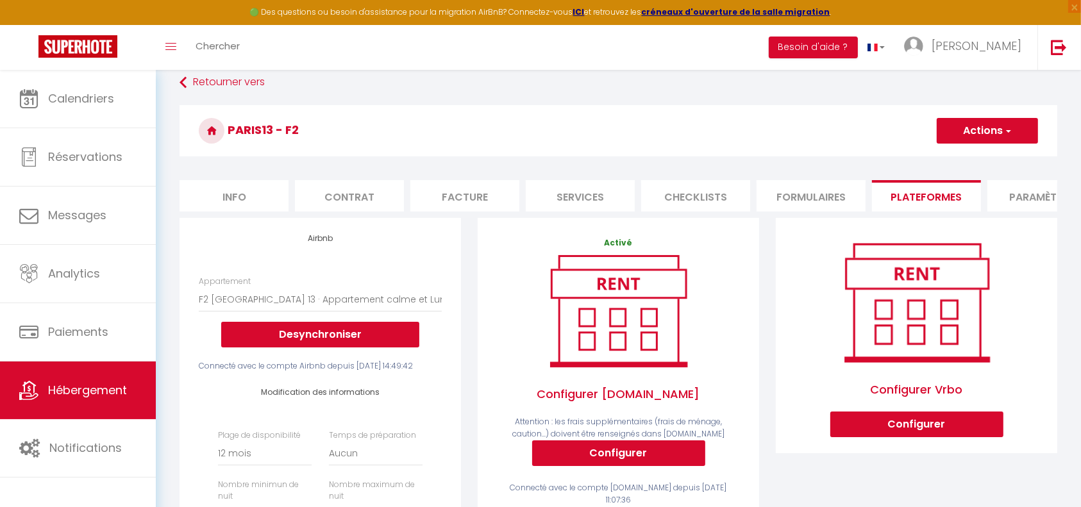
click at [1011, 122] on button "Actions" at bounding box center [987, 131] width 101 height 26
click at [980, 157] on link "Enregistrer" at bounding box center [986, 159] width 101 height 17
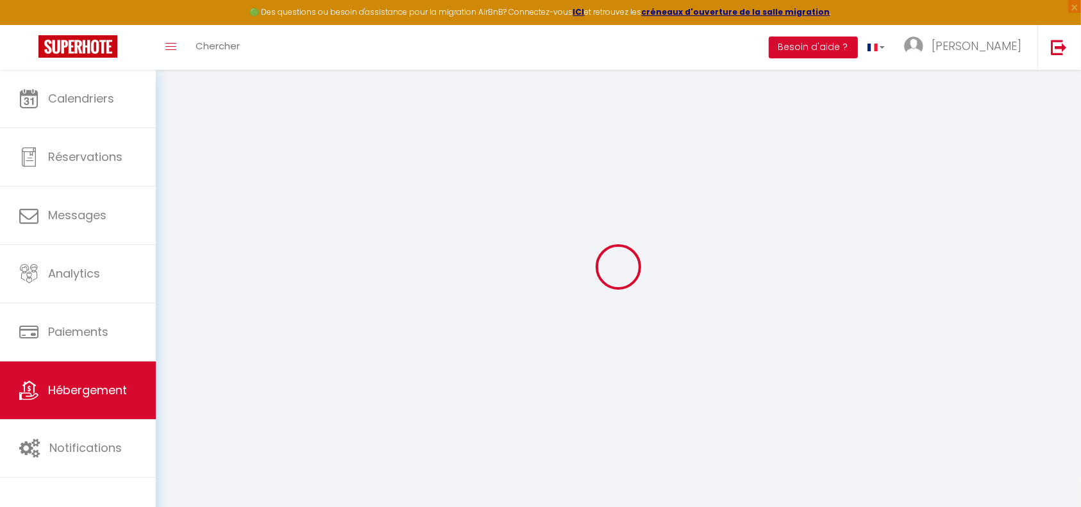
select select "365"
select select "well_reviewed_guests"
select select "EUR"
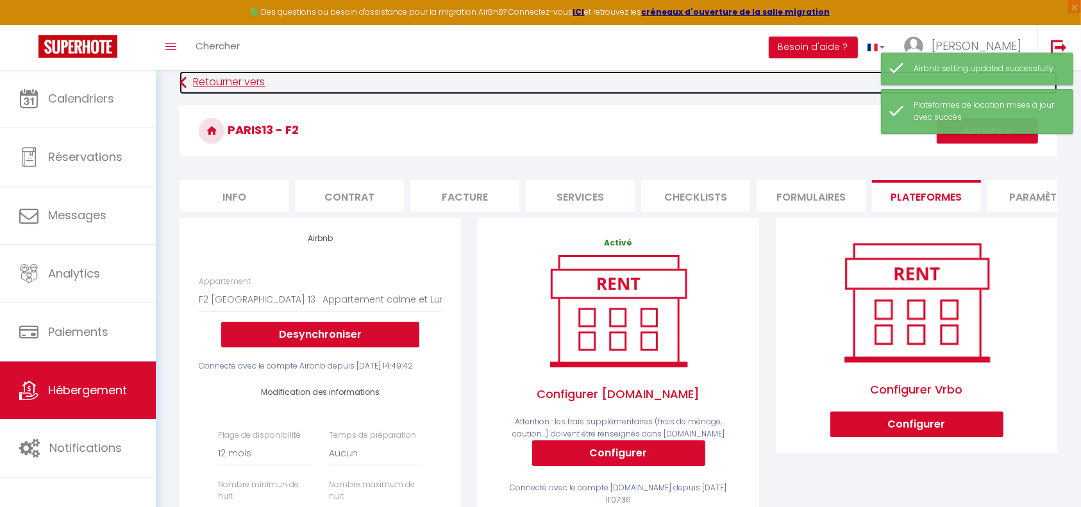
click at [217, 80] on link "Retourner vers" at bounding box center [619, 82] width 878 height 23
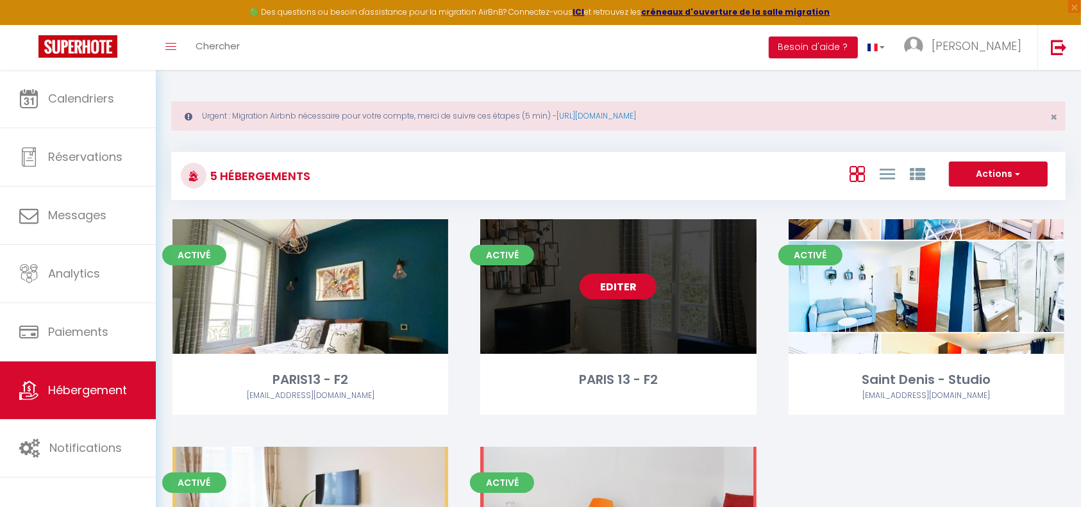
click at [625, 295] on link "Editer" at bounding box center [618, 287] width 77 height 26
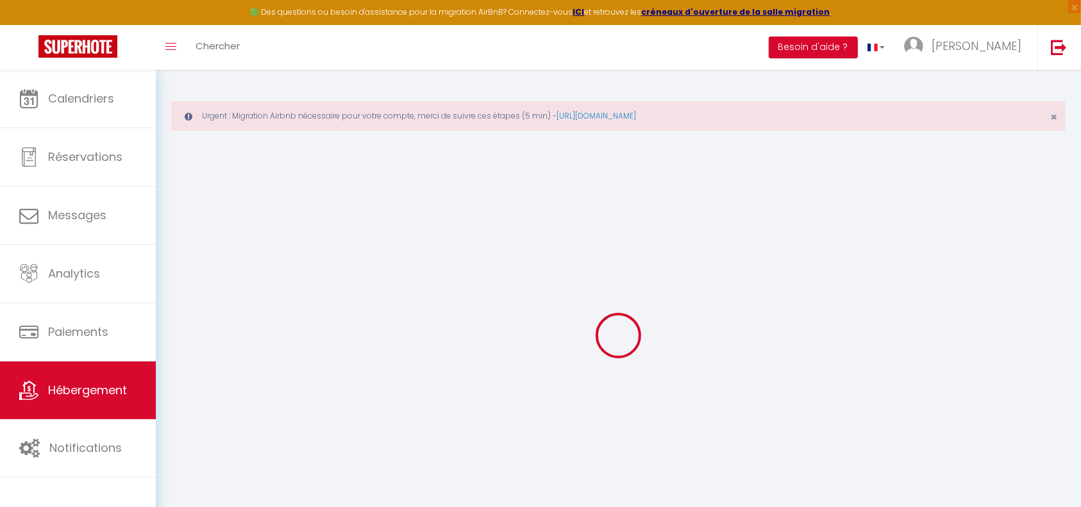
select select
checkbox input "false"
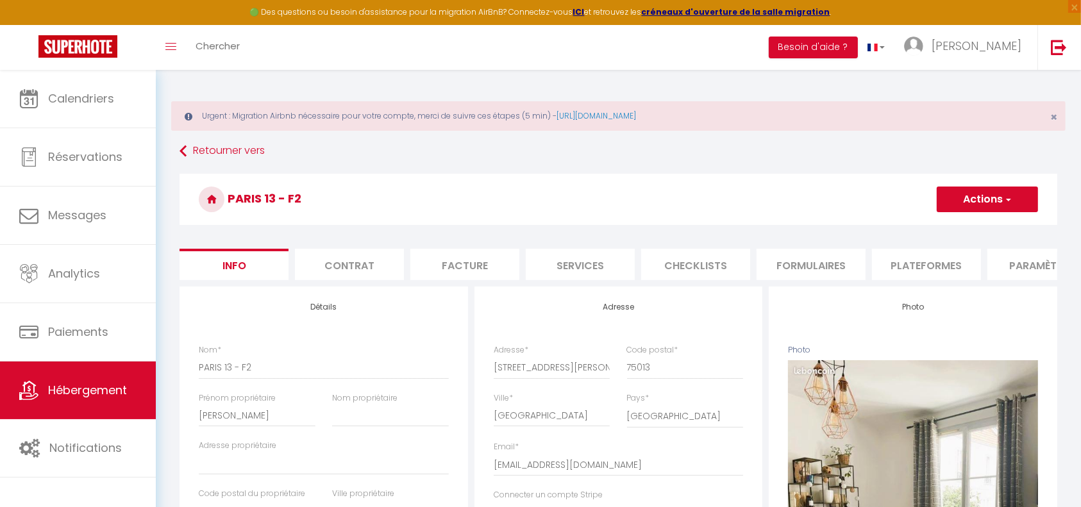
click at [927, 259] on li "Plateformes" at bounding box center [926, 264] width 109 height 31
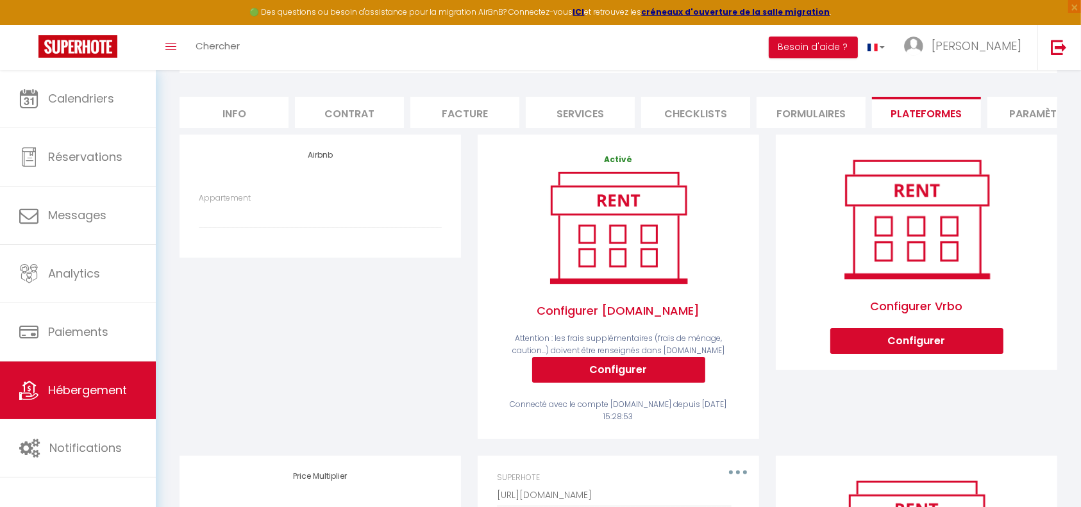
scroll to position [158, 0]
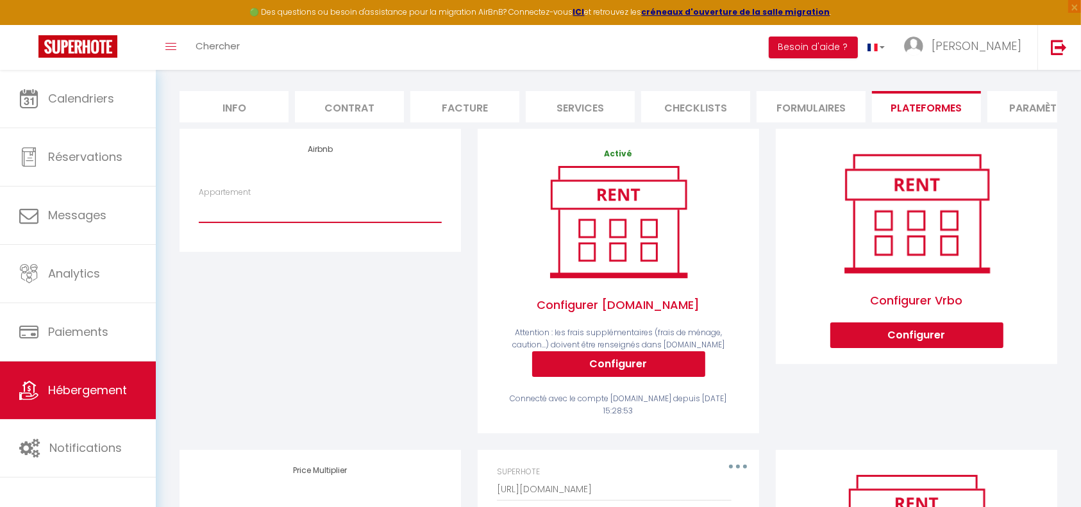
click at [405, 223] on select "Appartement" at bounding box center [320, 210] width 243 height 24
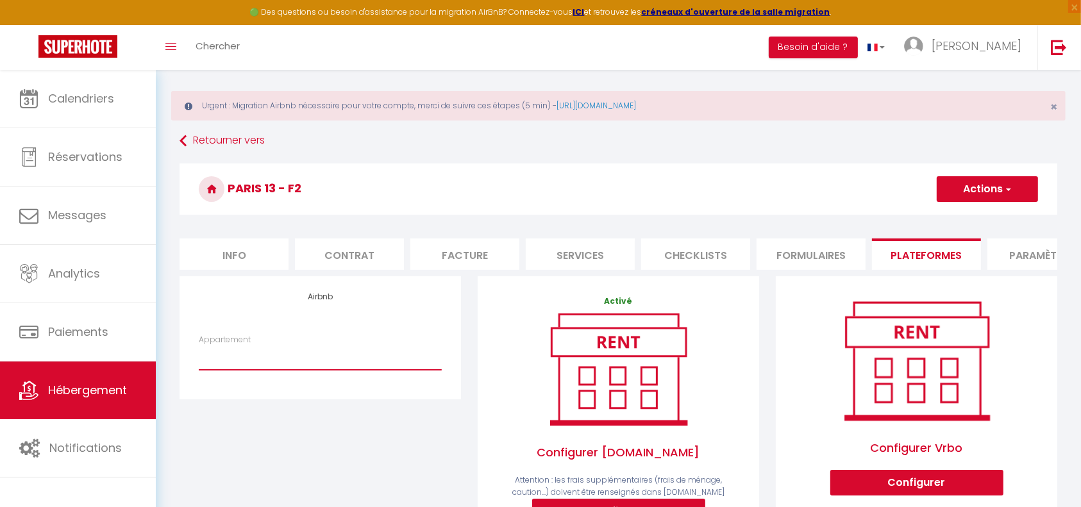
scroll to position [0, 0]
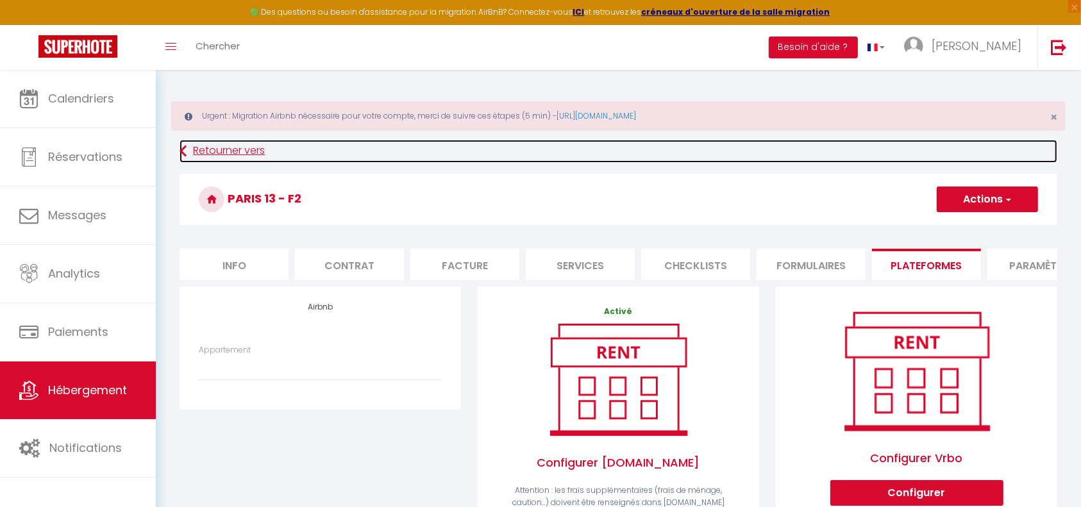
click at [207, 149] on link "Retourner vers" at bounding box center [619, 151] width 878 height 23
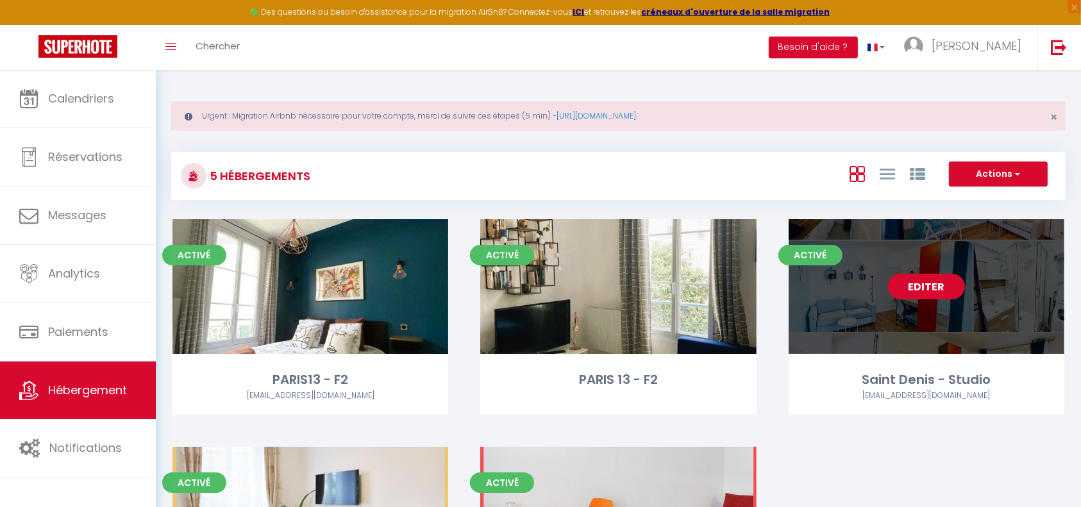
click at [929, 283] on link "Editer" at bounding box center [926, 287] width 77 height 26
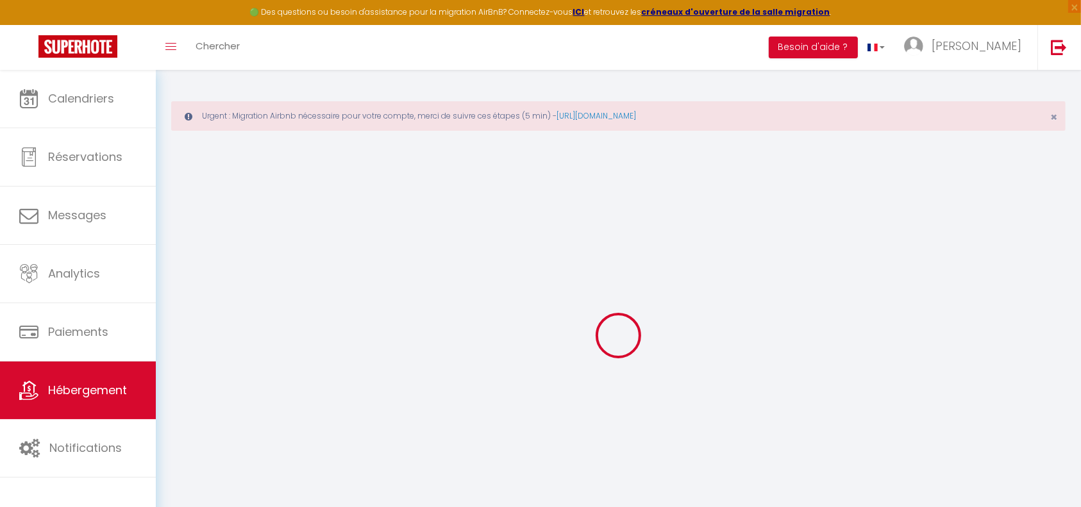
select select "+ 5 %"
select select "+ 25 %"
select select "+ 5 %"
checkbox input "false"
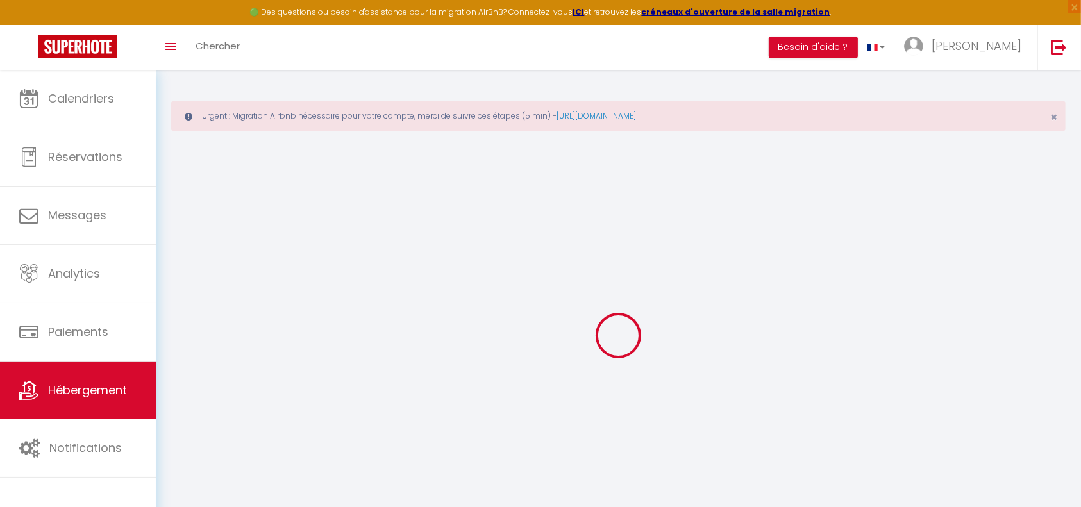
checkbox input "false"
select select "16:00"
select select
select select "11:00"
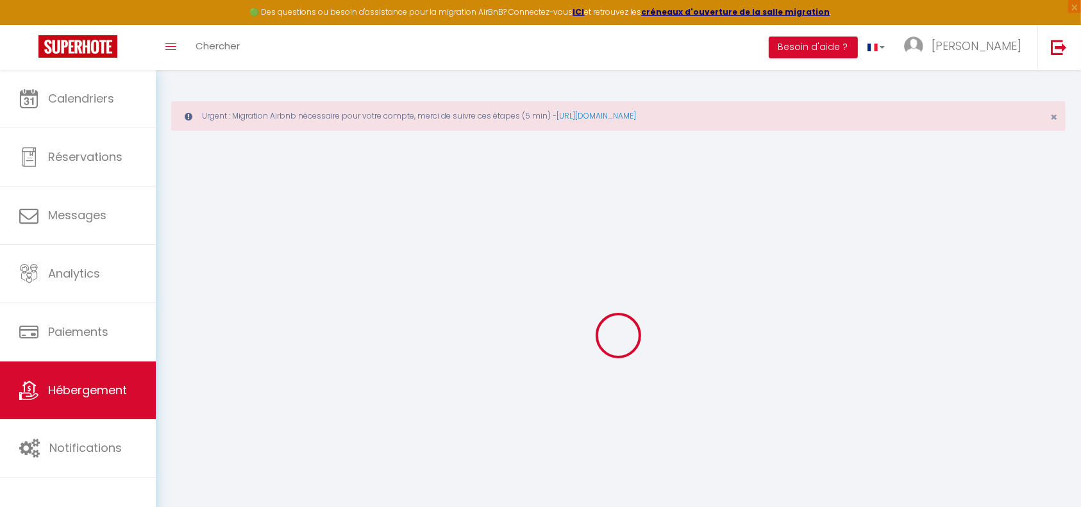
select select "30"
select select "120"
select select "5720-1326025976917879582"
select select
checkbox input "false"
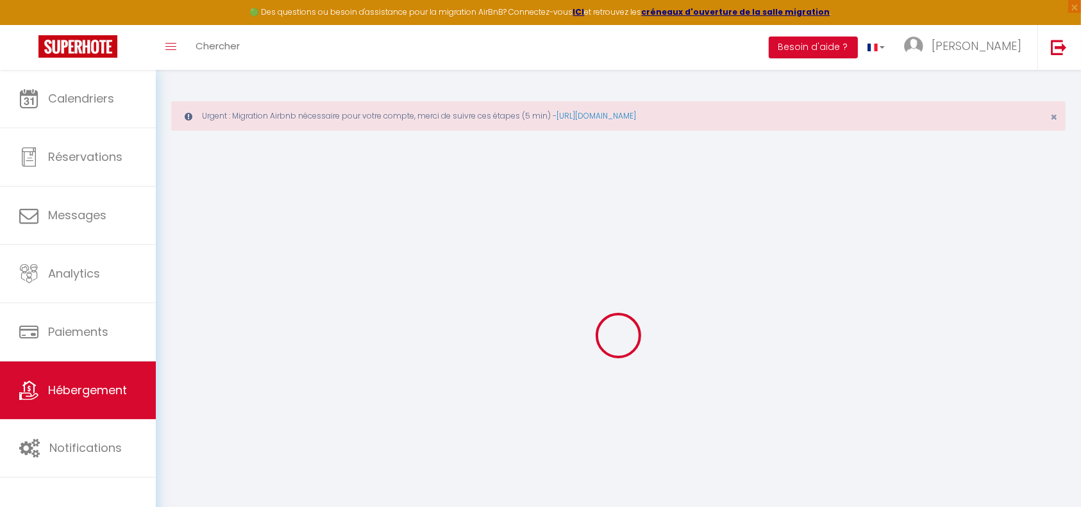
checkbox input "false"
select select "365"
select select "EUR"
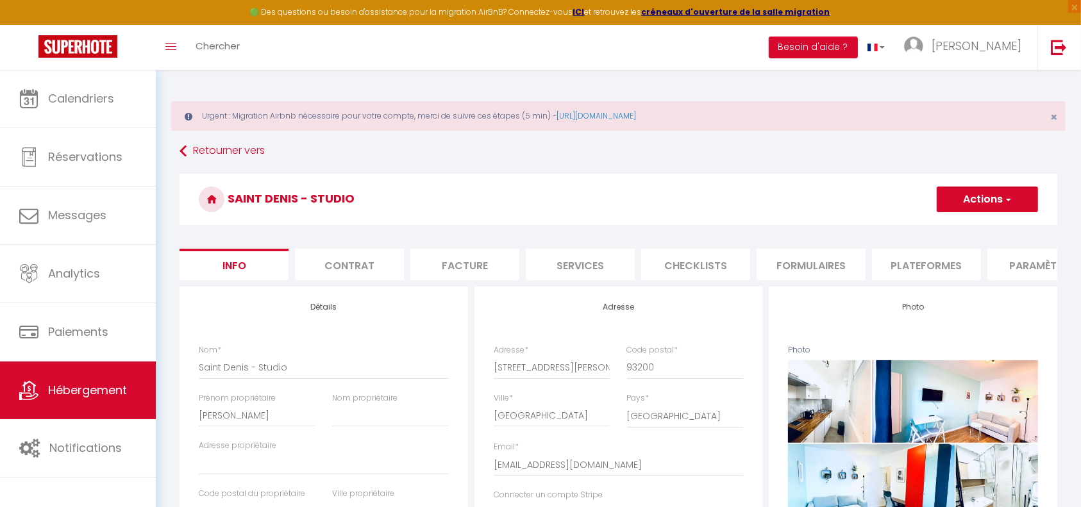
click at [919, 269] on li "Plateformes" at bounding box center [926, 264] width 109 height 31
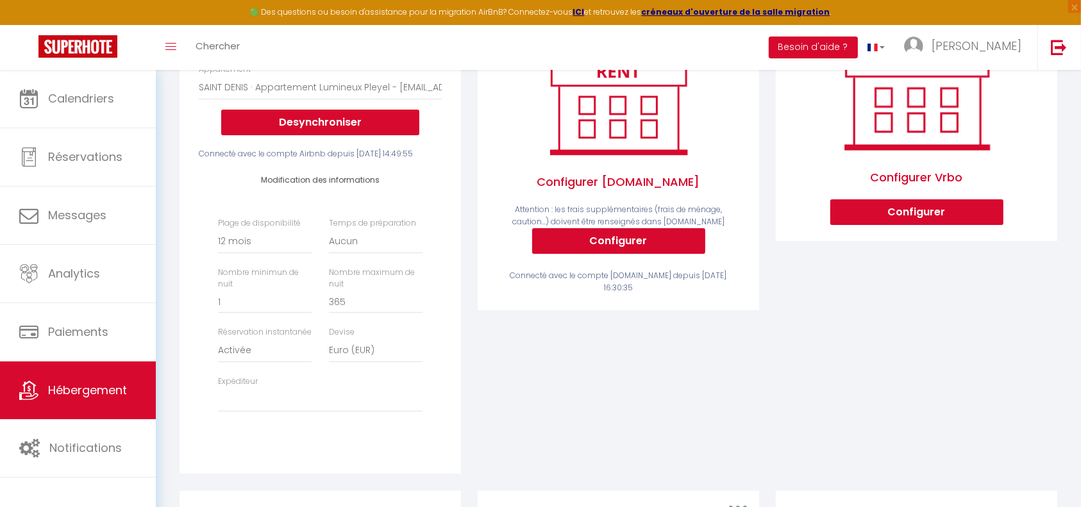
scroll to position [367, 0]
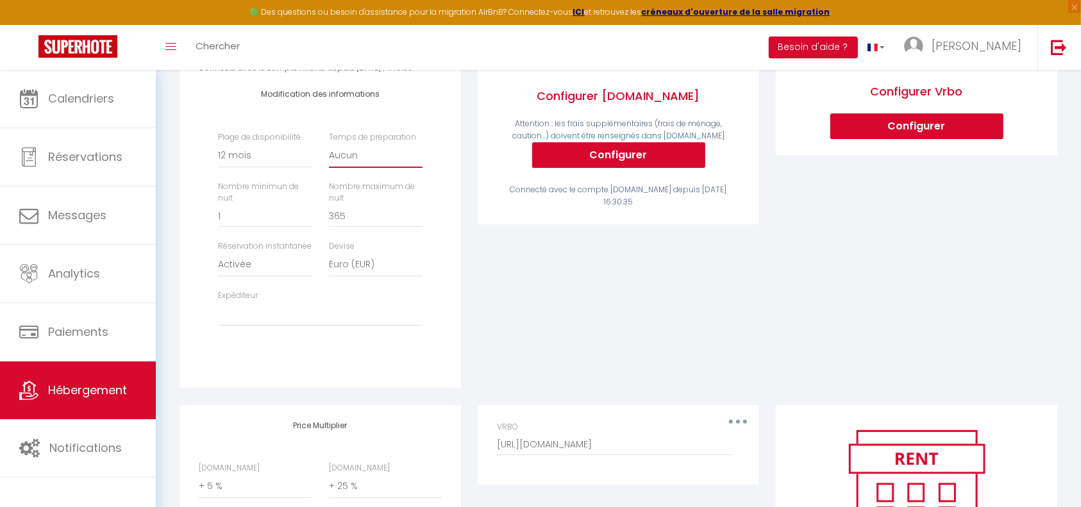
click at [364, 168] on select "Aucun 1 nuit avant et après chaque réservation 2 nuits avant et après chaque ré…" at bounding box center [376, 156] width 94 height 24
click at [267, 277] on select "Activée Demander des évaluations positives" at bounding box center [265, 265] width 94 height 24
click at [290, 326] on select "fnadaus@gmail.com fnadaus@gmail.com (old)" at bounding box center [320, 314] width 205 height 24
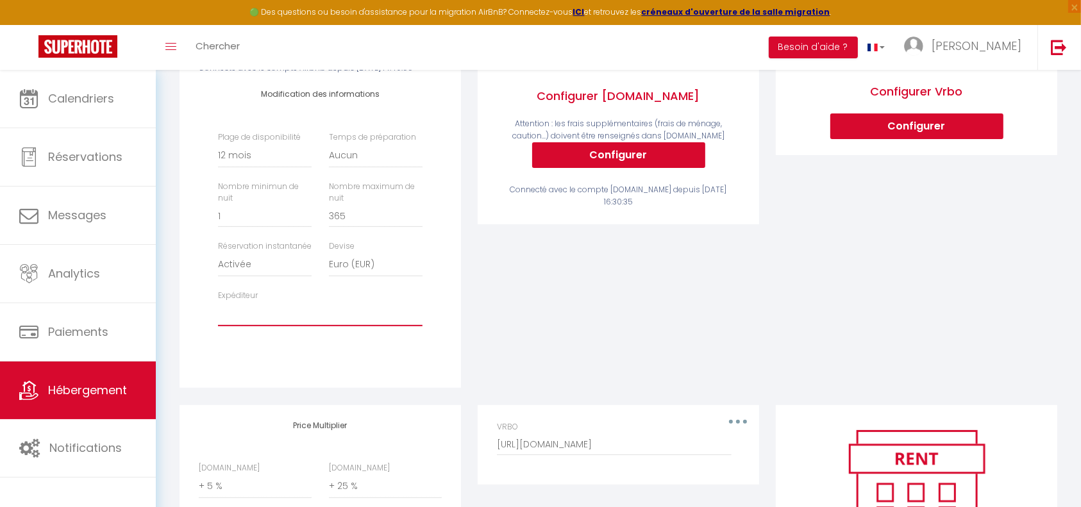
select select "5720"
click at [218, 326] on select "fnadaus@gmail.com fnadaus@gmail.com (old)" at bounding box center [320, 314] width 205 height 24
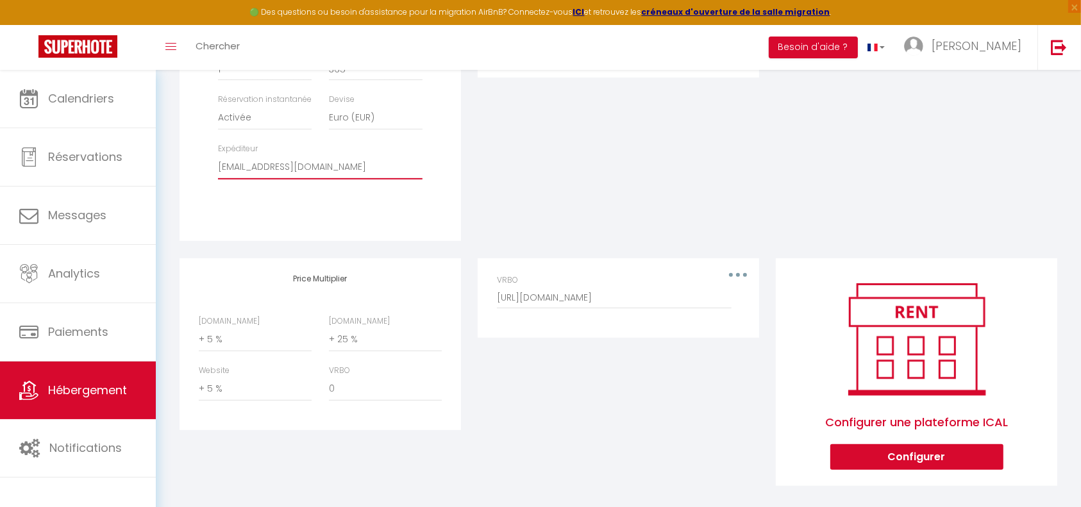
scroll to position [549, 0]
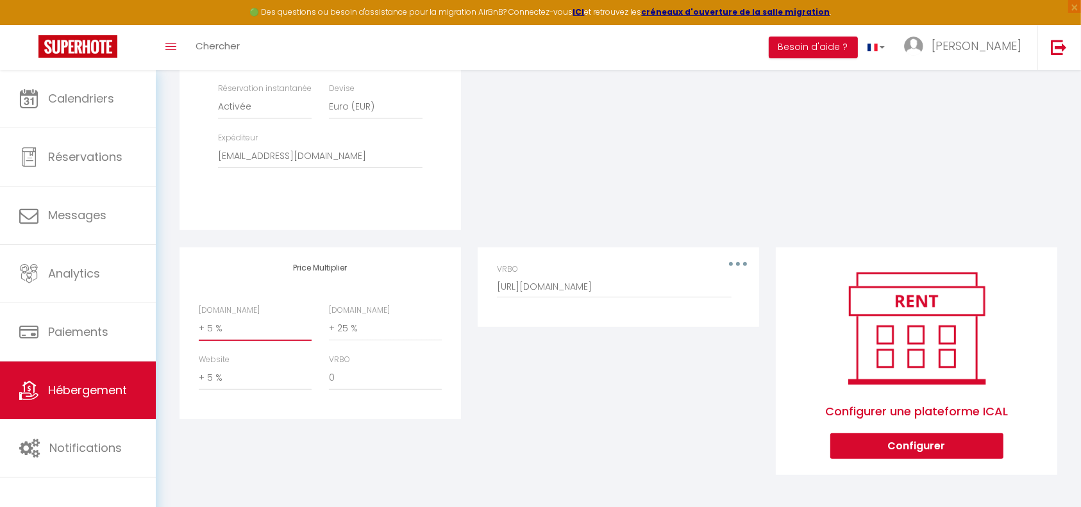
click at [282, 332] on select "0 + 1 % + 2 % + 3 % + 4 % + 5 % + 6 % + 7 % + 8 % + 9 %" at bounding box center [255, 329] width 113 height 24
select select "+ 25 %"
click at [199, 317] on select "0 + 1 % + 2 % + 3 % + 4 % + 5 % + 6 % + 7 % + 8 % + 9 %" at bounding box center [255, 329] width 113 height 24
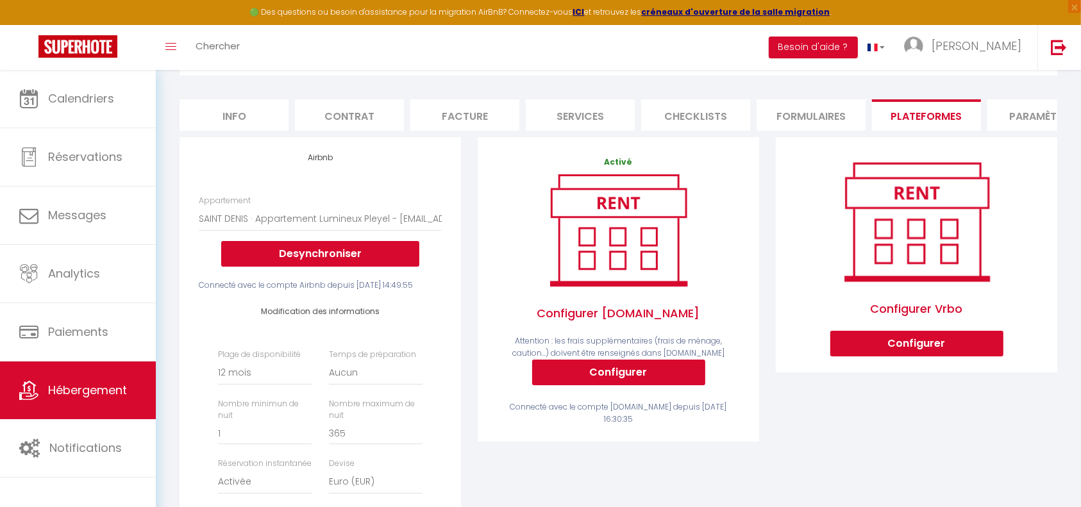
scroll to position [0, 0]
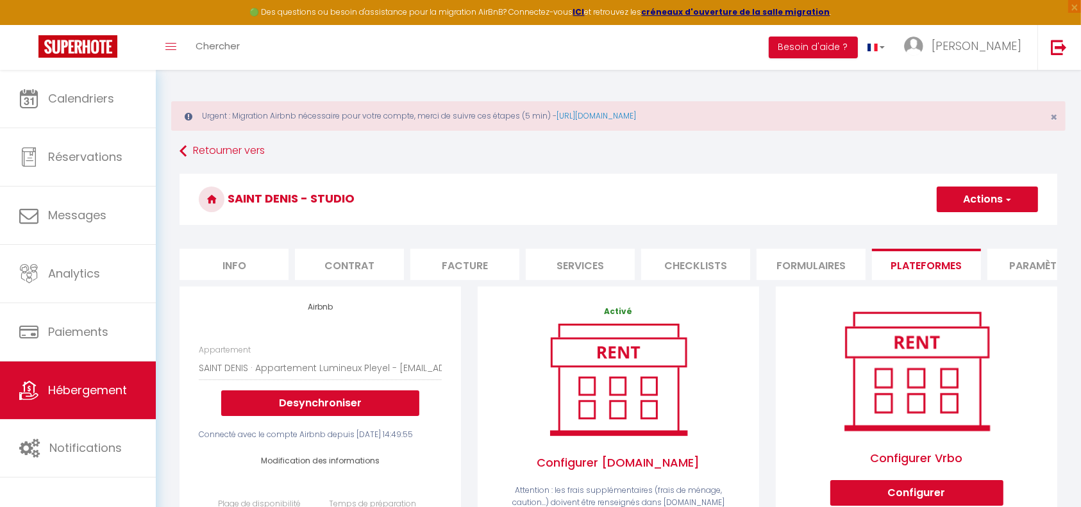
click at [990, 196] on button "Actions" at bounding box center [987, 200] width 101 height 26
click at [975, 229] on link "Enregistrer" at bounding box center [986, 227] width 101 height 17
select select "365"
select select "EUR"
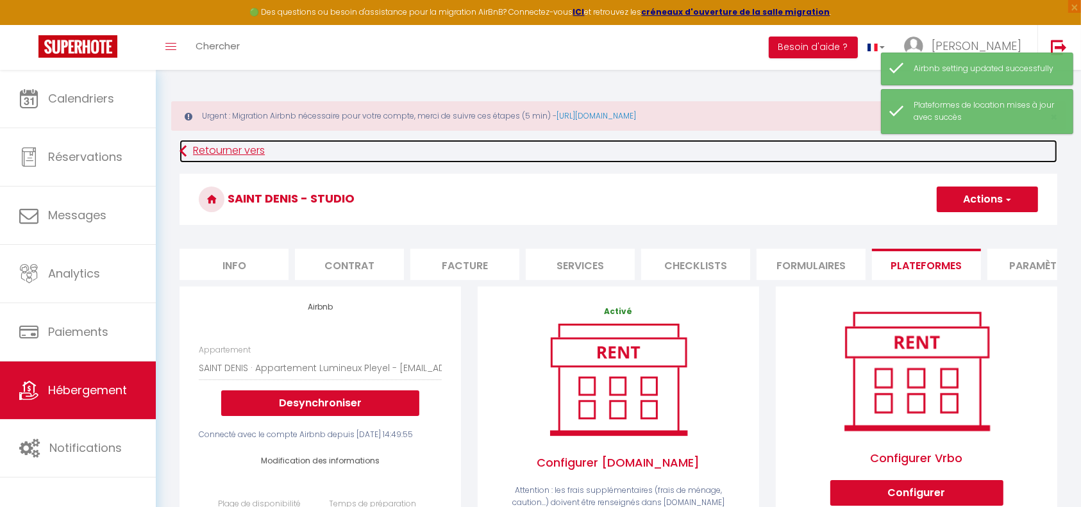
click at [237, 145] on link "Retourner vers" at bounding box center [619, 151] width 878 height 23
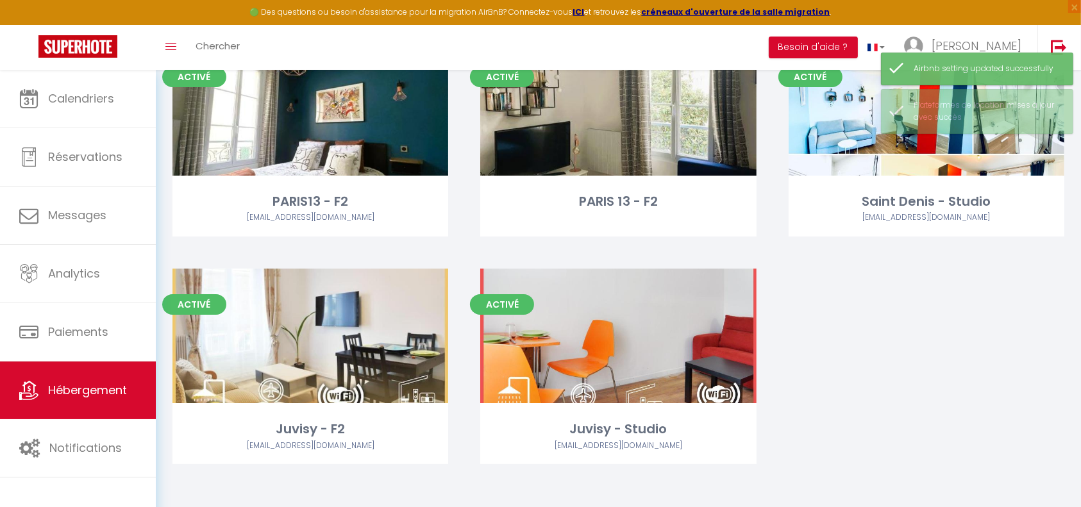
scroll to position [183, 0]
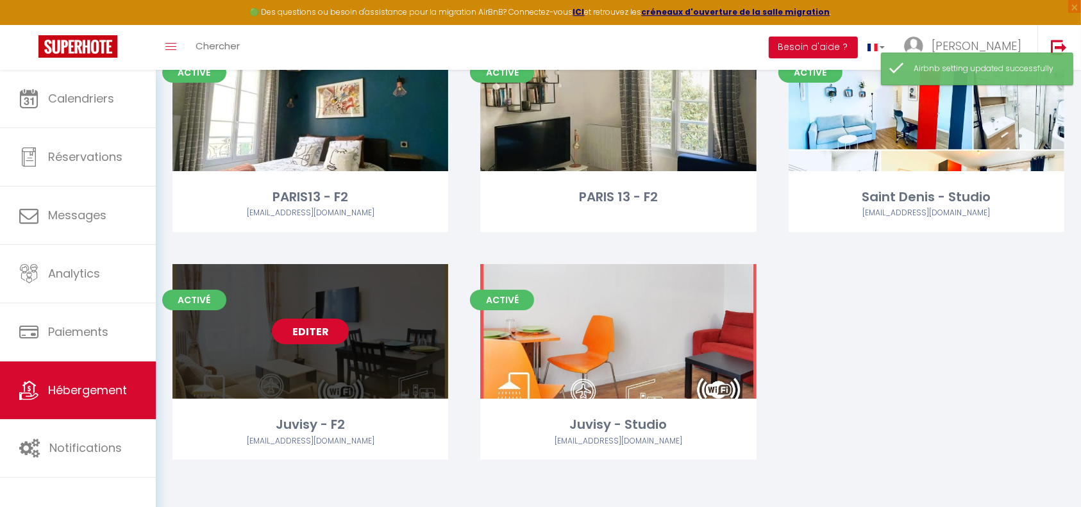
click at [309, 340] on link "Editer" at bounding box center [310, 332] width 77 height 26
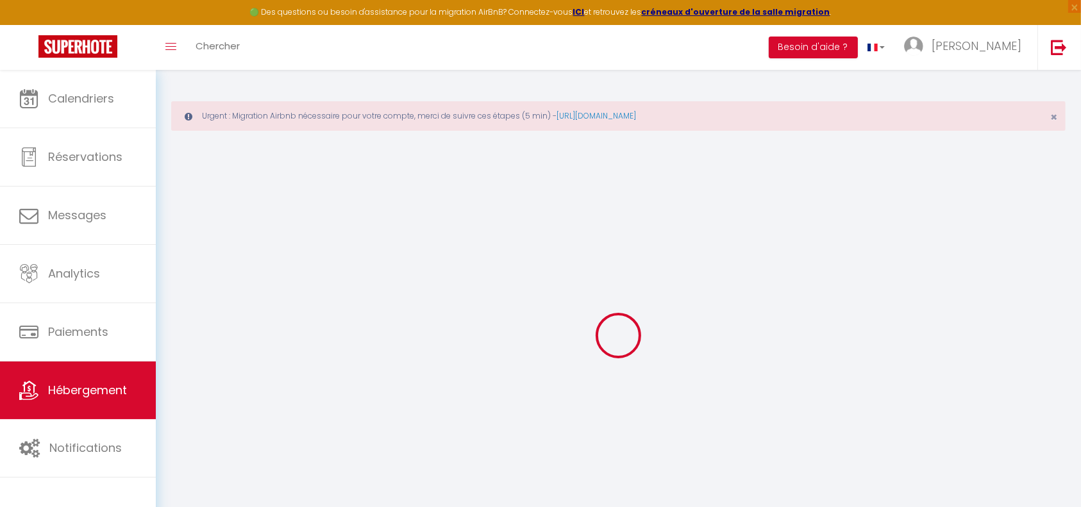
select select "+ 20 %"
select select "+ 30 %"
select select "+ 5 %"
select select
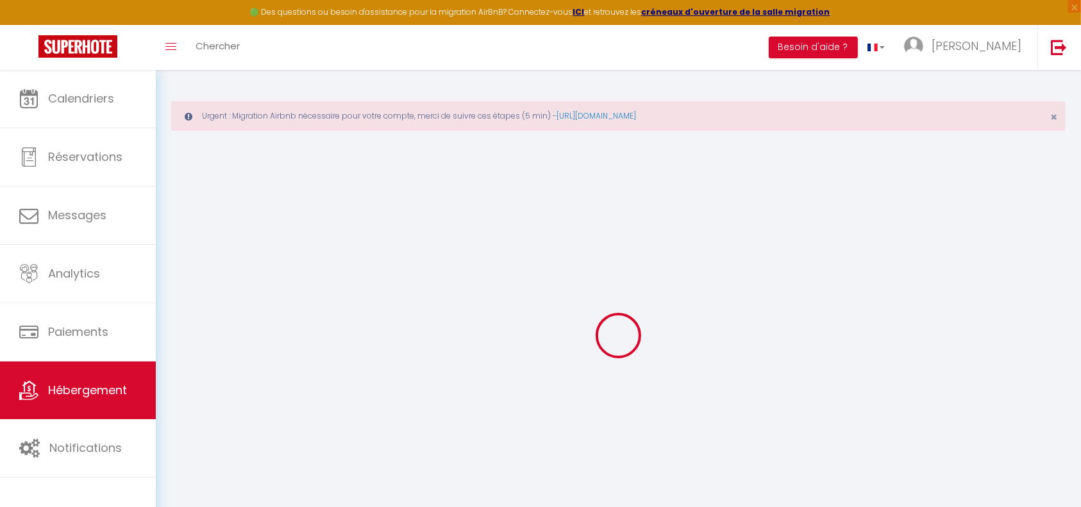
select select
checkbox input "false"
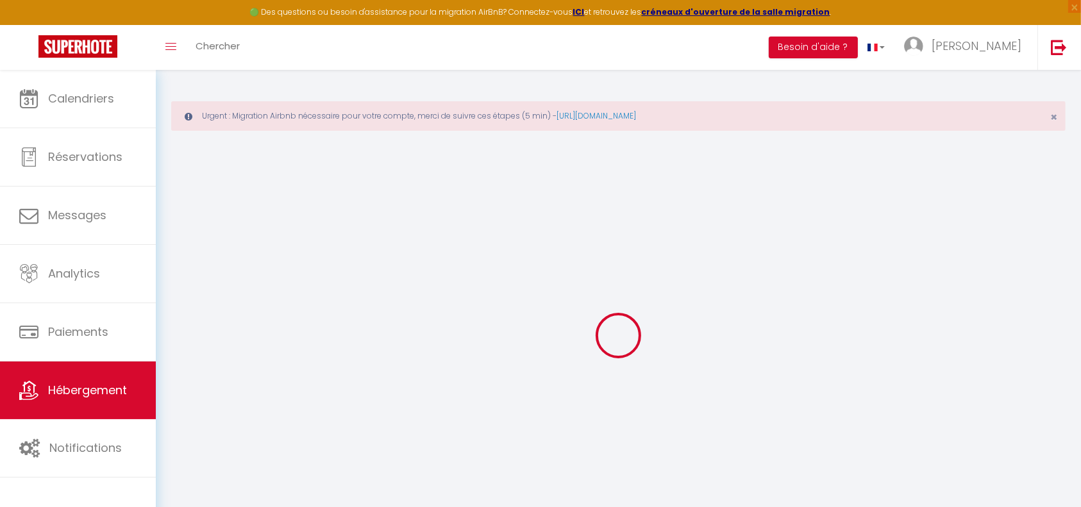
checkbox input "false"
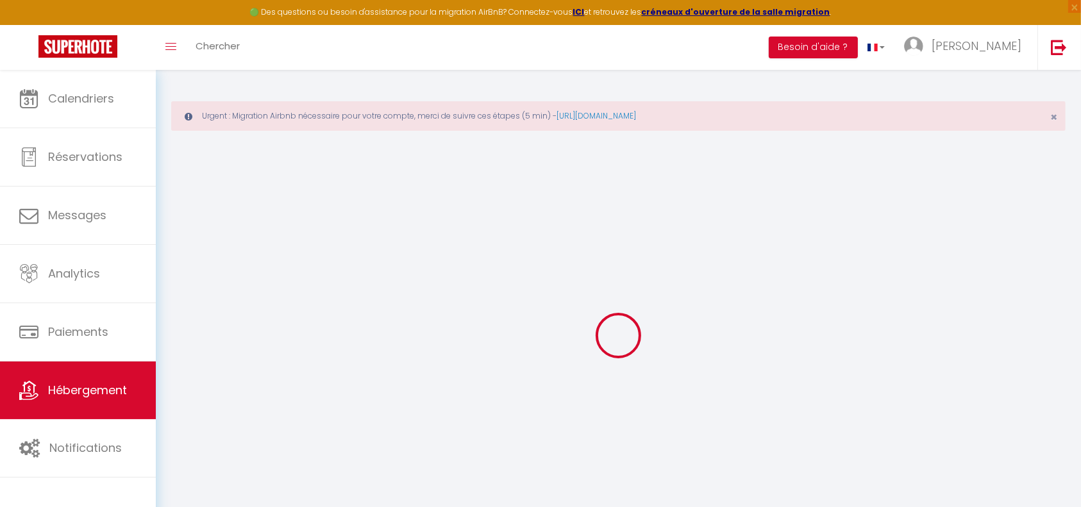
checkbox input "false"
select select "16:00"
select select "23:45"
select select "11:00"
select select "30"
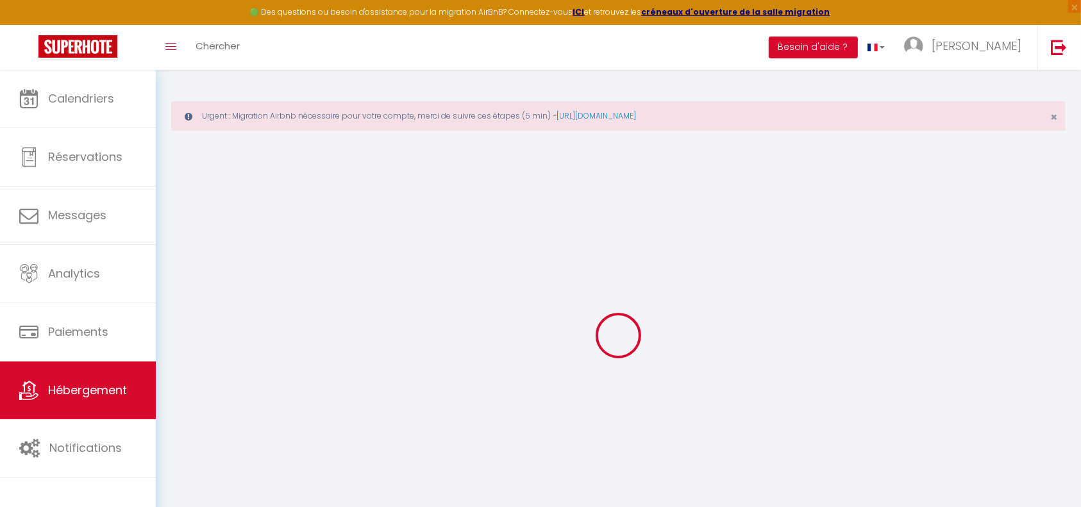
select select "120"
select select "5720-1107208471470934314"
select select "365"
select select "EUR"
select select
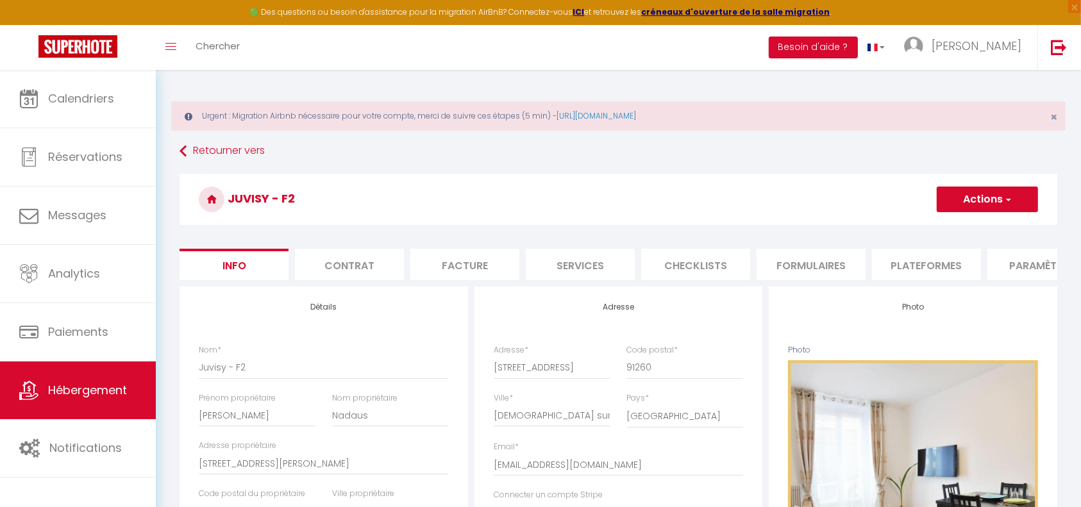
checkbox input "false"
click at [892, 265] on li "Plateformes" at bounding box center [926, 264] width 109 height 31
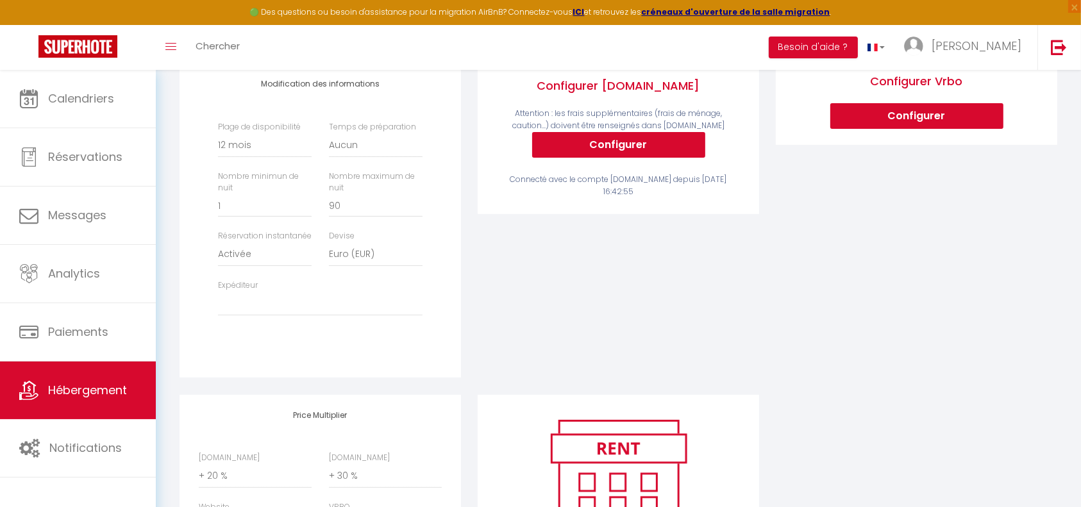
scroll to position [382, 0]
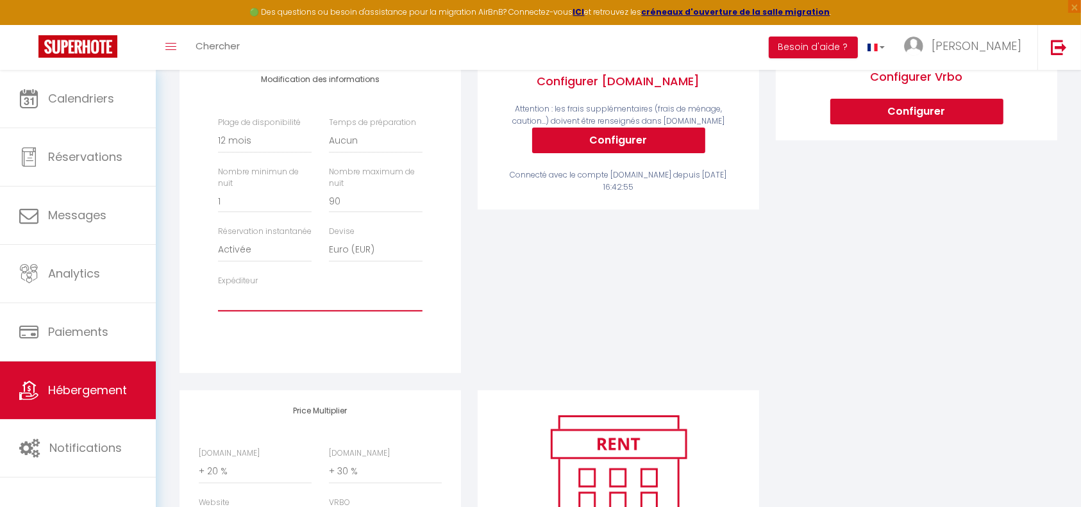
click at [318, 312] on select "fnadaus@gmail.com fnadaus@gmail.com (old)" at bounding box center [320, 299] width 205 height 24
select select "5720"
click at [218, 311] on select "fnadaus@gmail.com fnadaus@gmail.com (old)" at bounding box center [320, 299] width 205 height 24
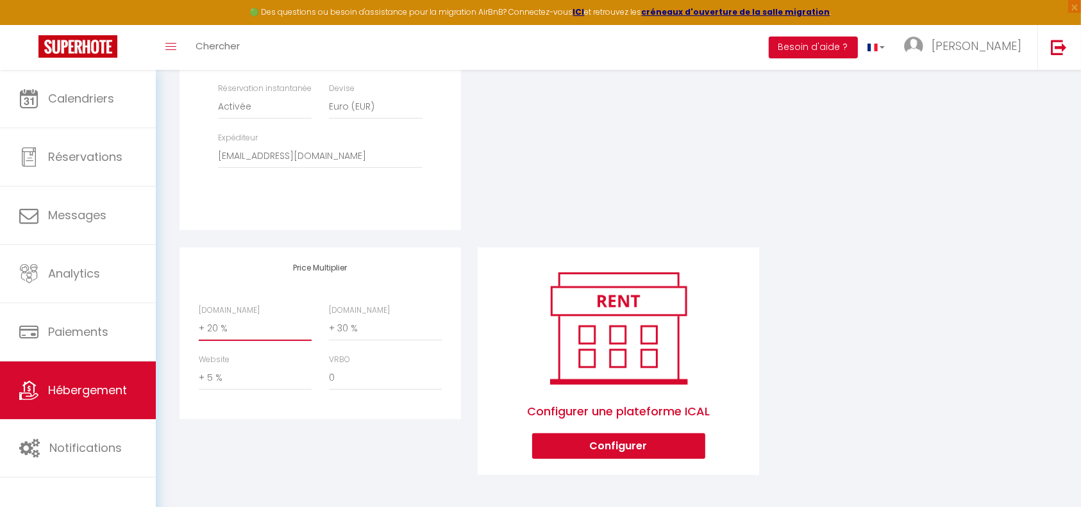
click at [293, 329] on select "0 + 1 % + 2 % + 3 % + 4 % + 5 % + 6 % + 7 % + 8 % + 9 %" at bounding box center [255, 329] width 113 height 24
select select "+ 25 %"
click at [199, 317] on select "0 + 1 % + 2 % + 3 % + 4 % + 5 % + 6 % + 7 % + 8 % + 9 %" at bounding box center [255, 329] width 113 height 24
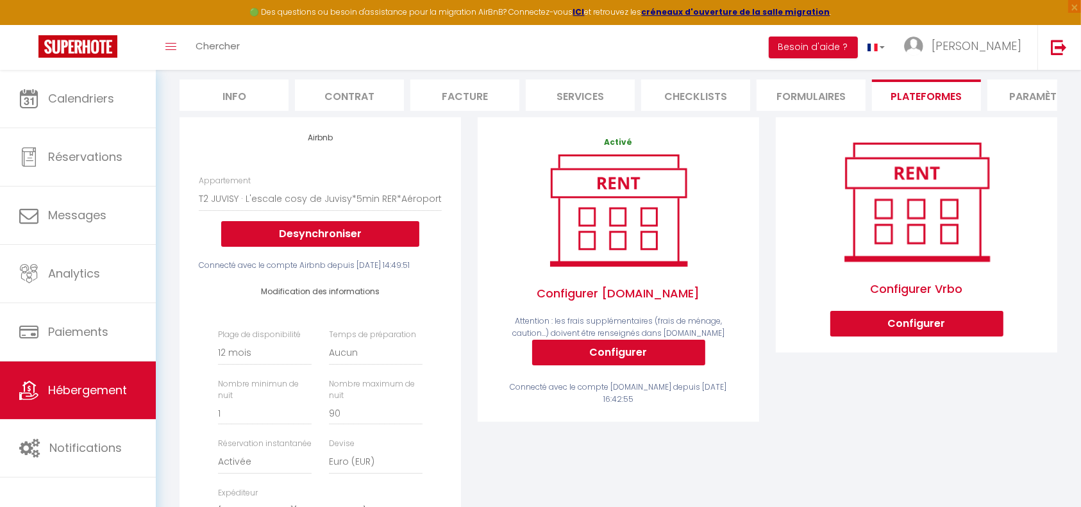
scroll to position [0, 0]
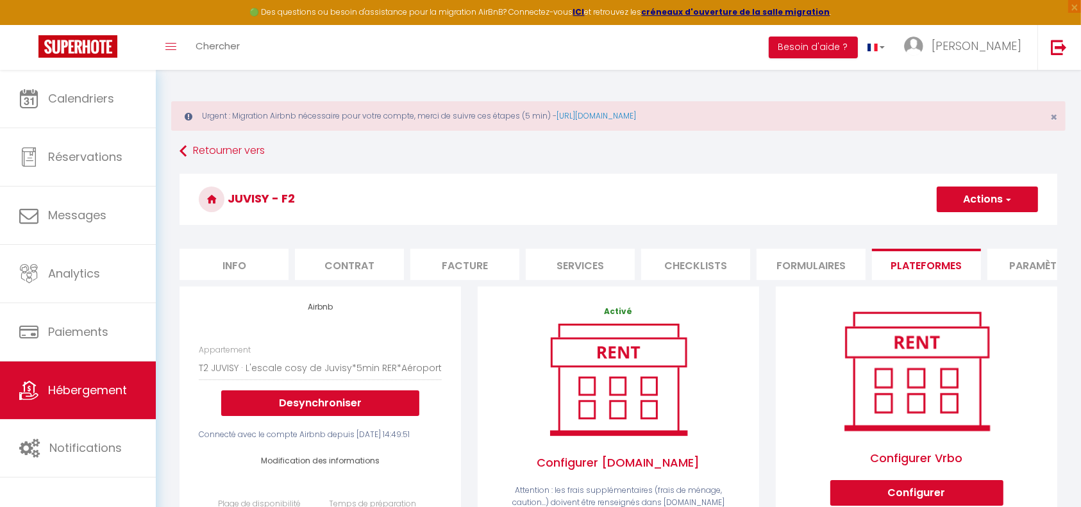
click at [1006, 201] on span "button" at bounding box center [1008, 199] width 8 height 13
click at [971, 225] on link "Enregistrer" at bounding box center [986, 227] width 101 height 17
select select "365"
select select "EUR"
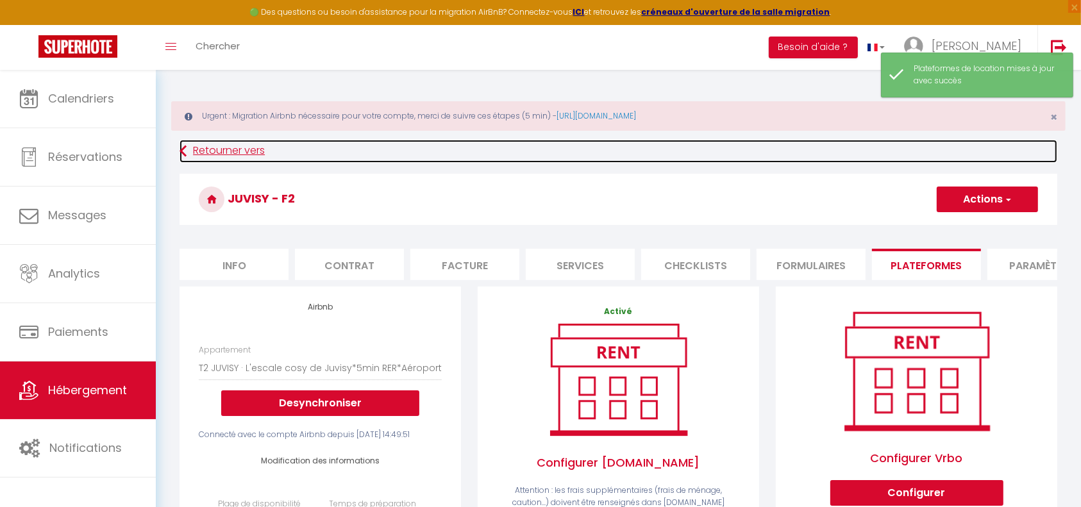
click at [240, 148] on link "Retourner vers" at bounding box center [619, 151] width 878 height 23
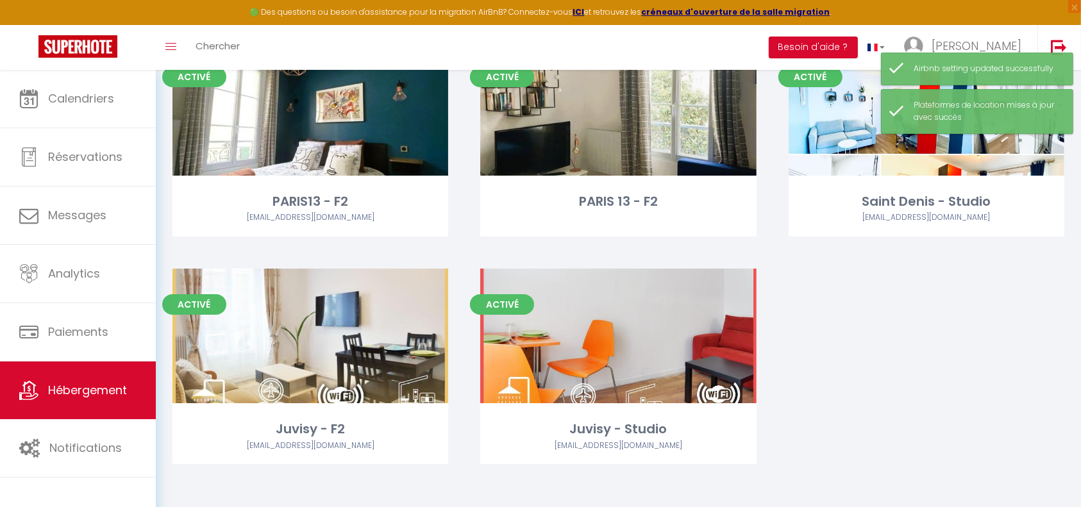
scroll to position [183, 0]
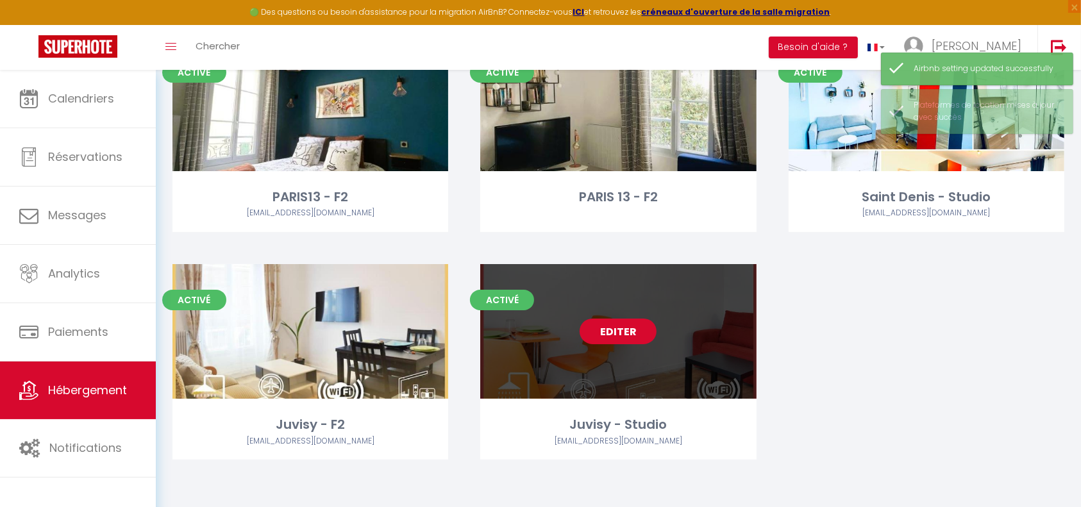
click at [631, 332] on link "Editer" at bounding box center [618, 332] width 77 height 26
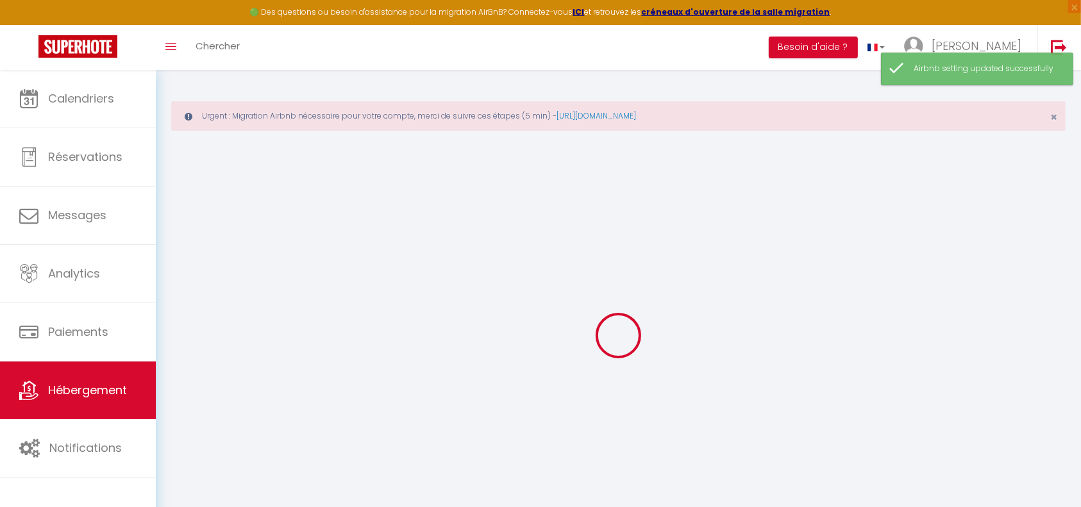
select select
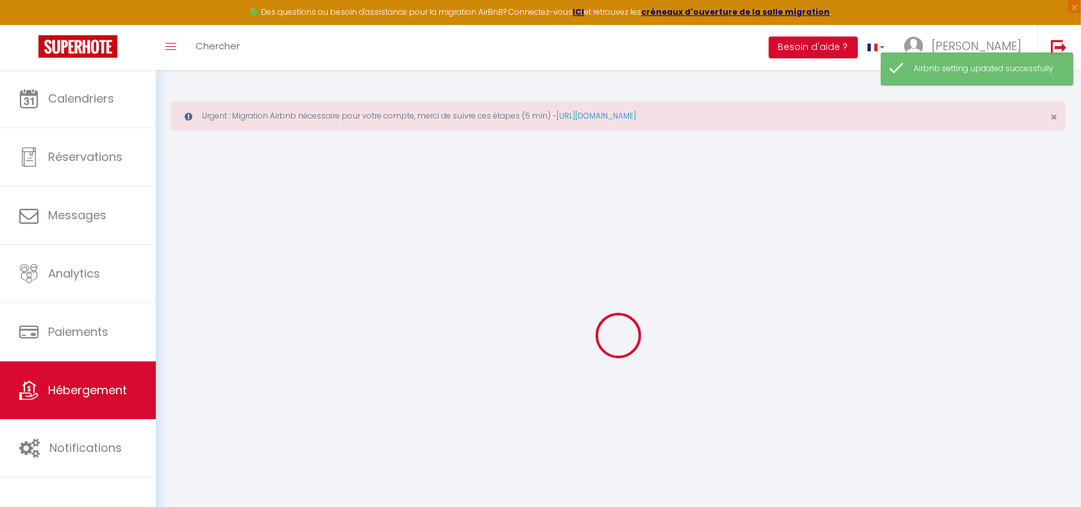
select select
checkbox input "false"
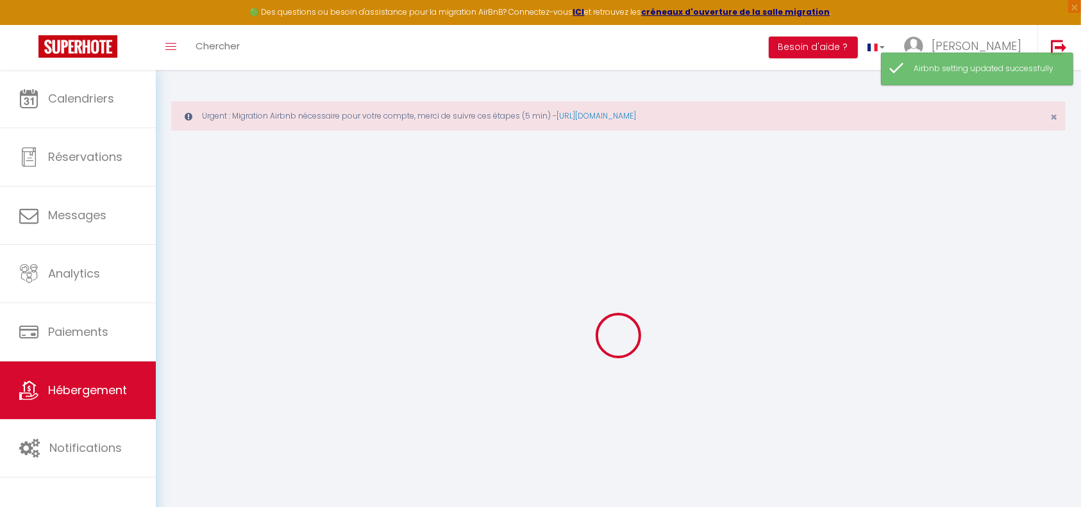
select select
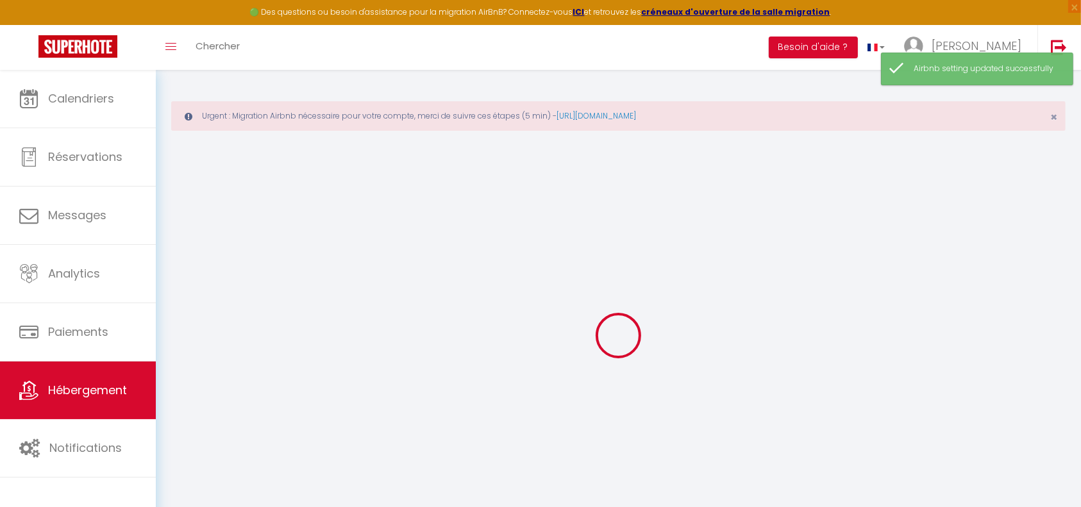
select select
checkbox input "false"
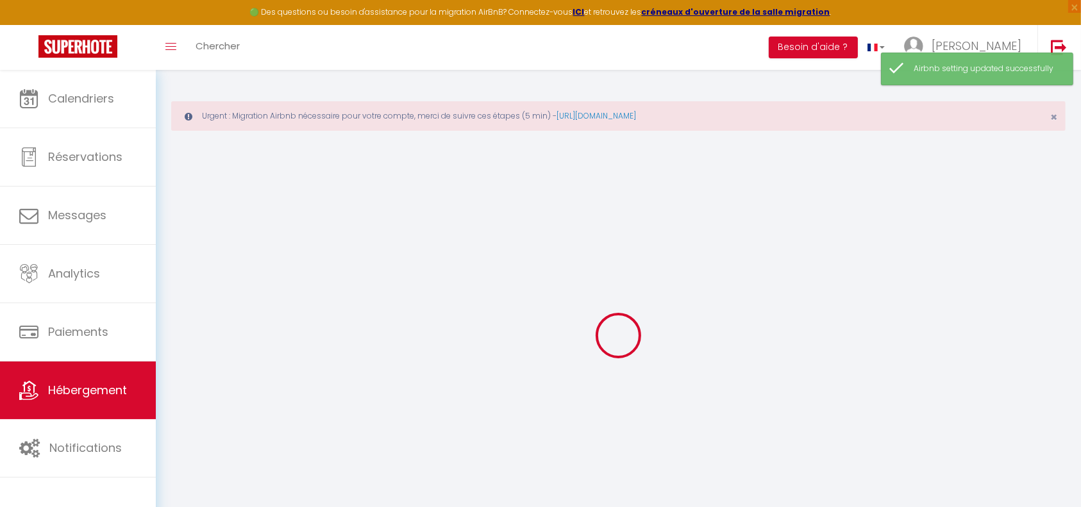
checkbox input "false"
select select
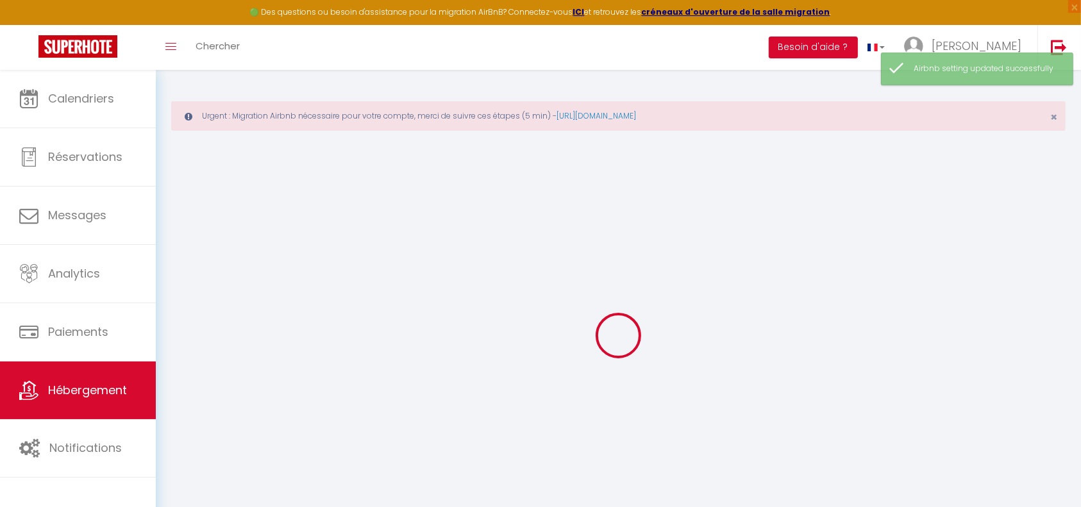
select select
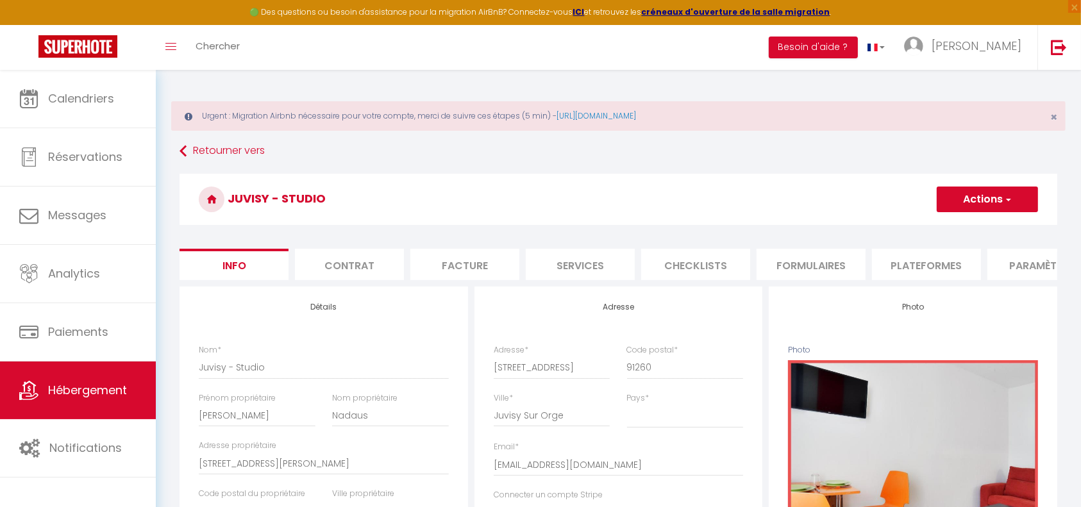
click at [833, 265] on li "Formulaires" at bounding box center [811, 264] width 109 height 31
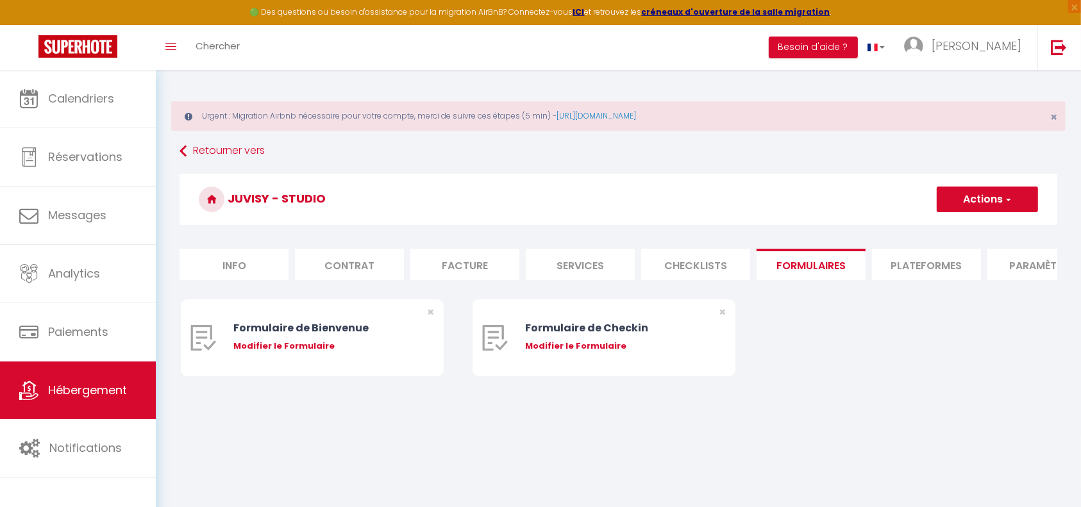
scroll to position [70, 0]
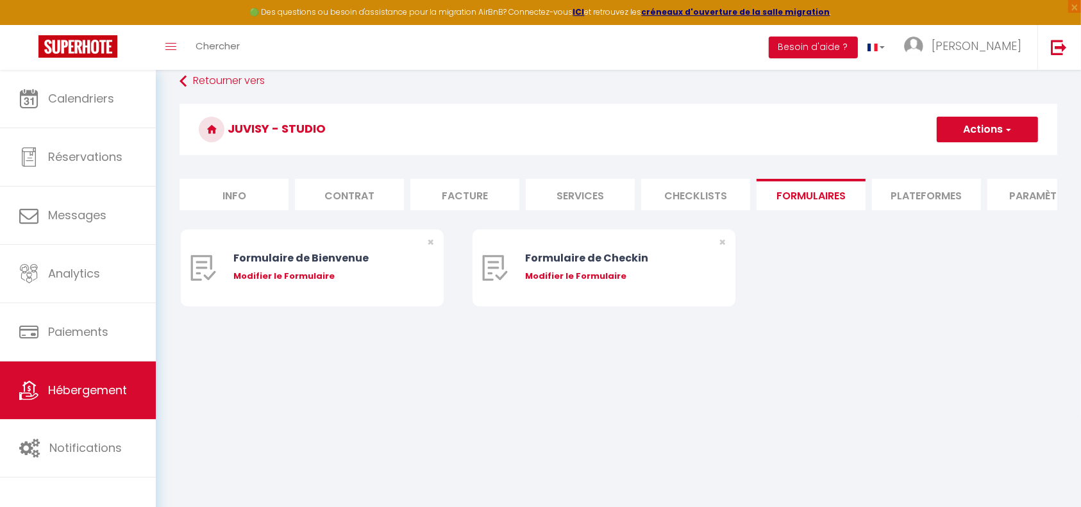
click at [926, 194] on li "Plateformes" at bounding box center [926, 194] width 109 height 31
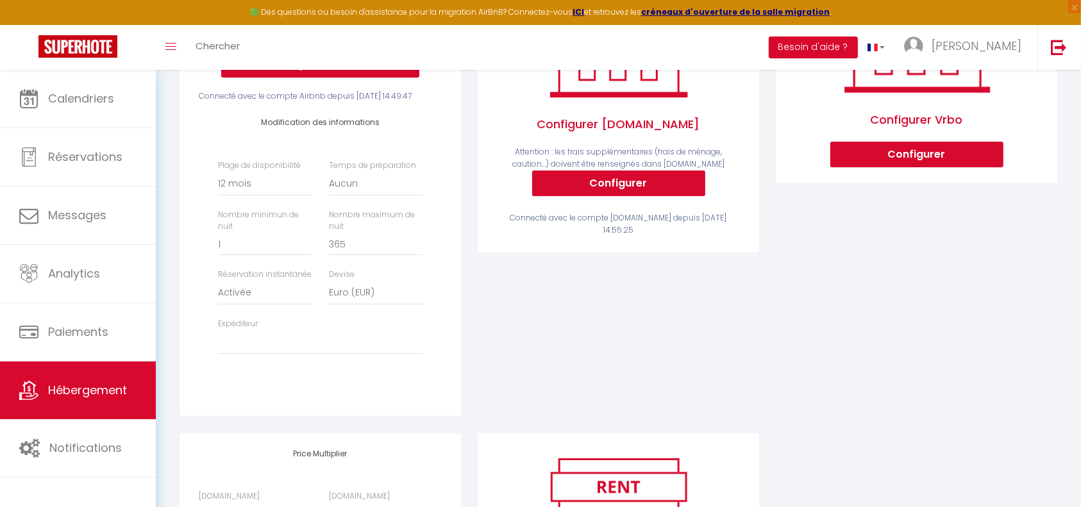
scroll to position [402, 0]
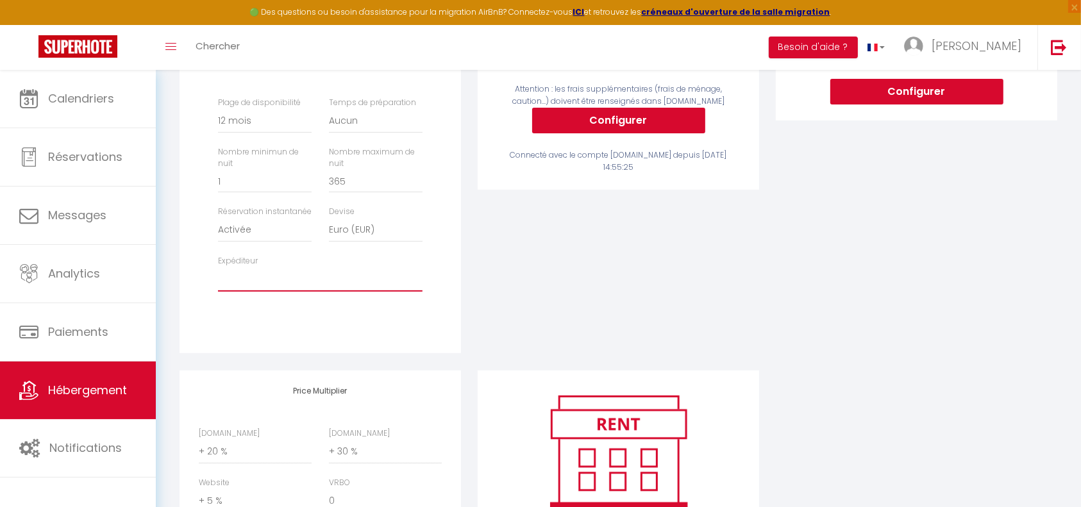
click at [292, 292] on select "fnadaus@gmail.com fnadaus@gmail.com (old)" at bounding box center [320, 279] width 205 height 24
click at [218, 291] on select "fnadaus@gmail.com fnadaus@gmail.com (old)" at bounding box center [320, 279] width 205 height 24
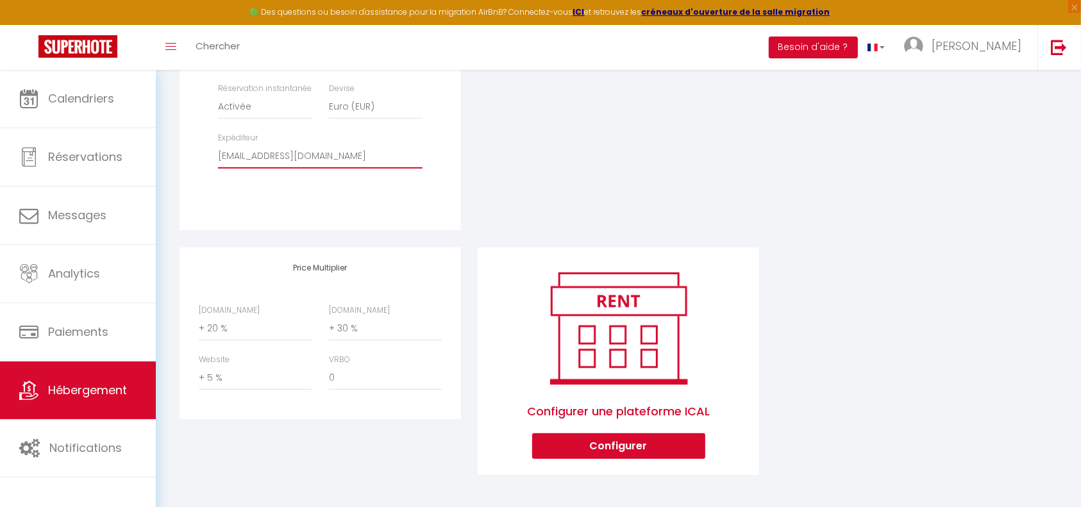
scroll to position [549, 0]
click at [265, 334] on select "0 + 1 % + 2 % + 3 % + 4 % + 5 % + 6 % + 7 % + 8 % + 9 %" at bounding box center [255, 329] width 113 height 24
click at [199, 317] on select "0 + 1 % + 2 % + 3 % + 4 % + 5 % + 6 % + 7 % + 8 % + 9 %" at bounding box center [255, 329] width 113 height 24
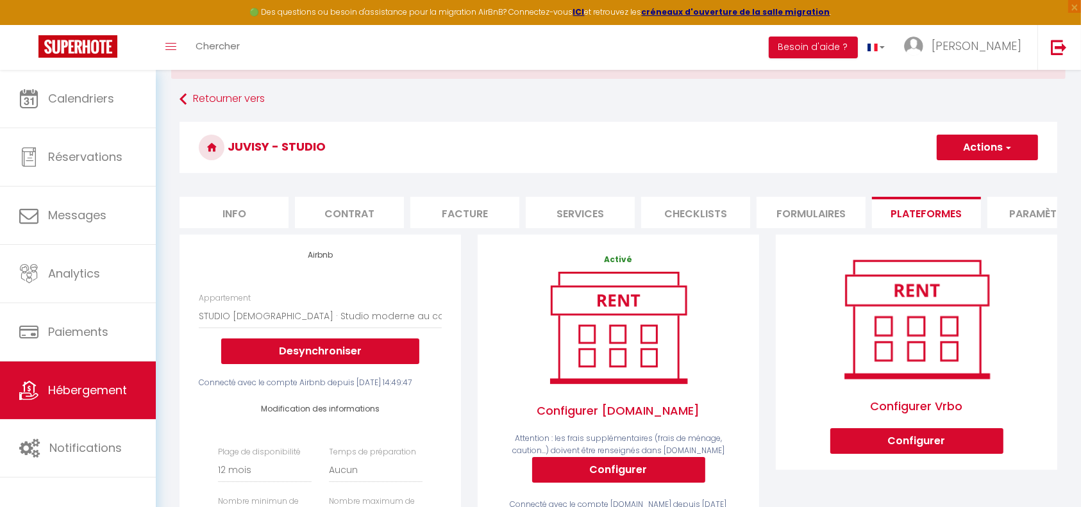
scroll to position [50, 0]
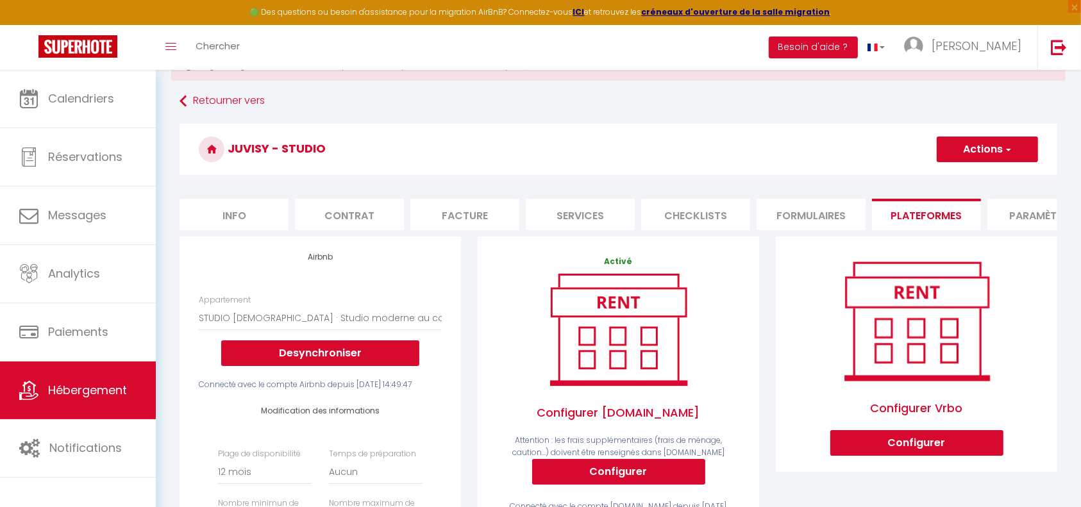
click at [1004, 151] on span "button" at bounding box center [1008, 149] width 8 height 13
click at [983, 179] on link "Enregistrer" at bounding box center [986, 177] width 101 height 17
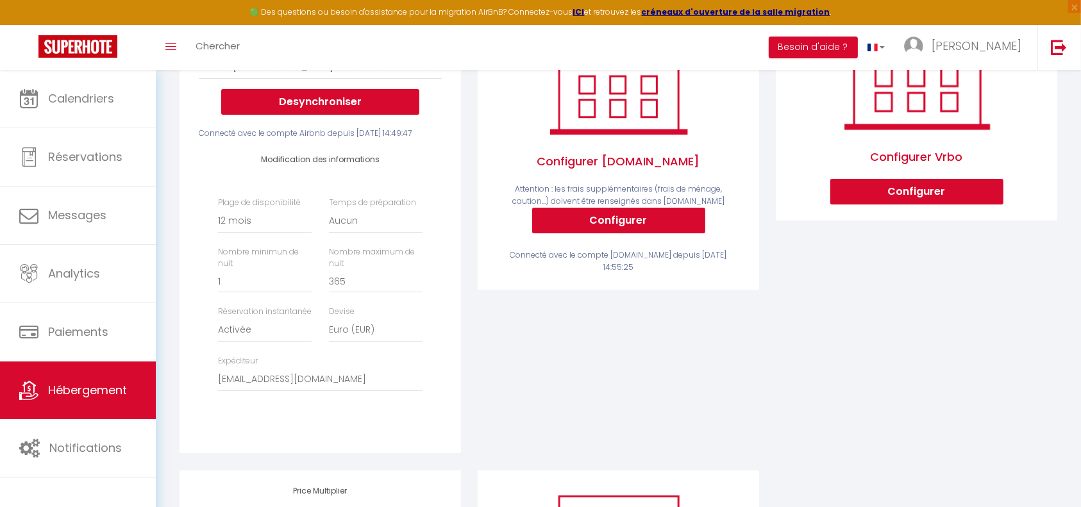
scroll to position [306, 0]
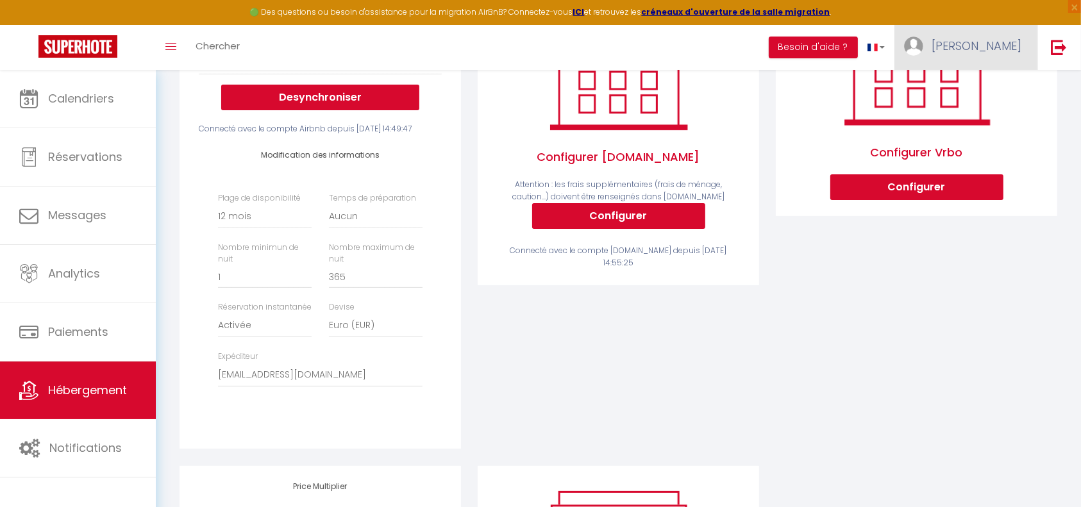
click at [1001, 51] on span "[PERSON_NAME]" at bounding box center [977, 46] width 90 height 16
click at [984, 85] on link "Paramètres" at bounding box center [986, 89] width 95 height 22
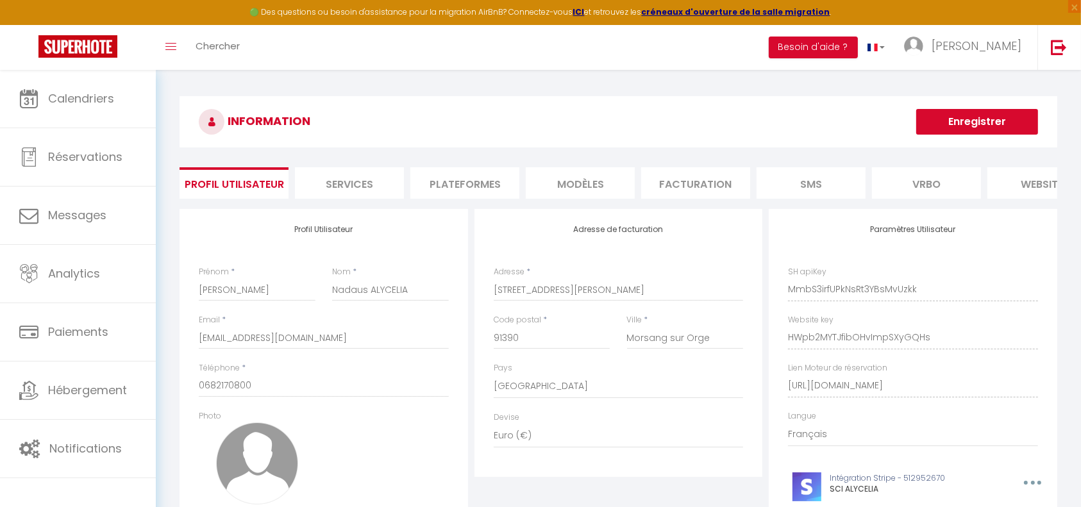
click at [508, 182] on li "Plateformes" at bounding box center [465, 182] width 109 height 31
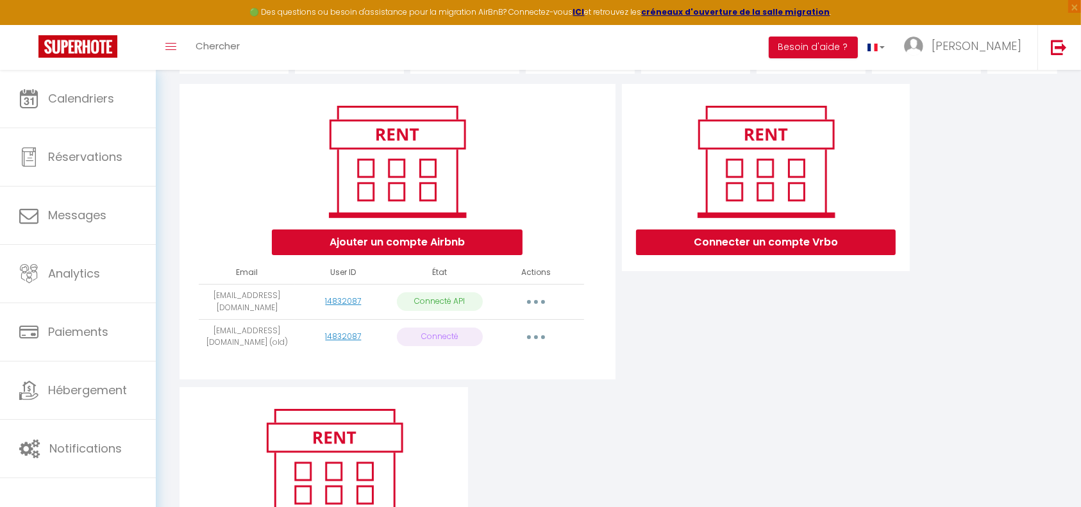
scroll to position [128, 0]
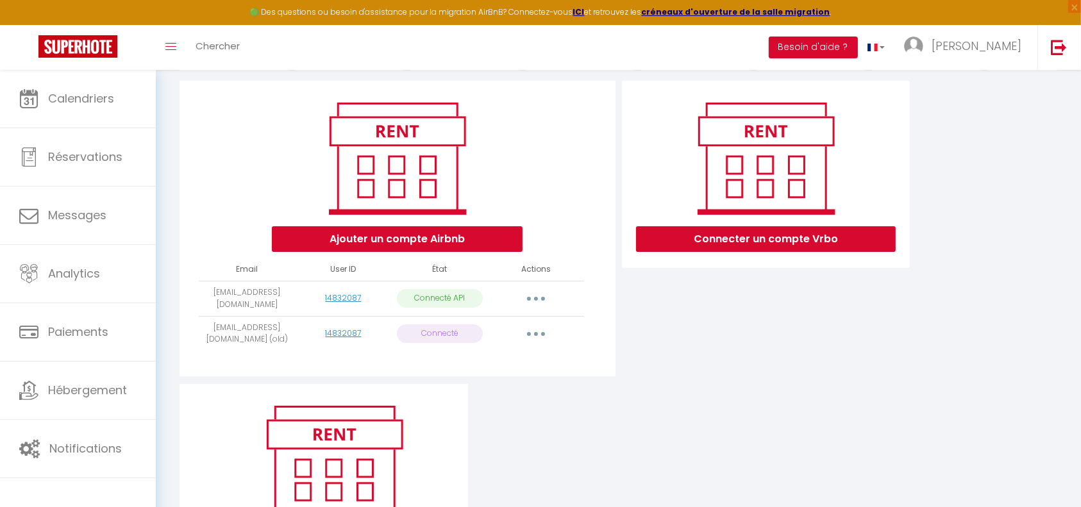
click at [536, 336] on icon "button" at bounding box center [536, 334] width 4 height 4
click at [481, 395] on link "Supprimer" at bounding box center [480, 386] width 142 height 22
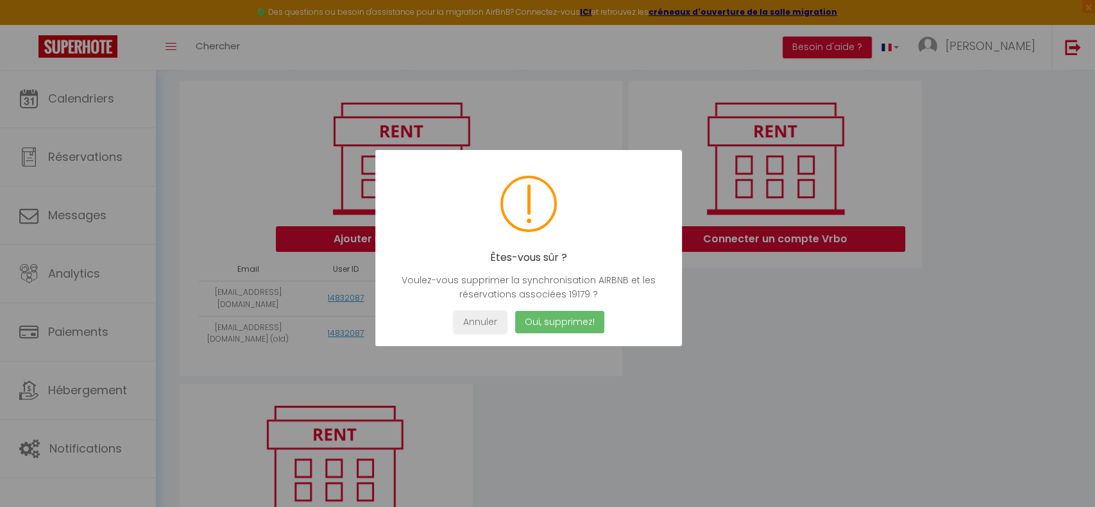
click at [564, 318] on button "Oui, supprimez!" at bounding box center [558, 322] width 89 height 22
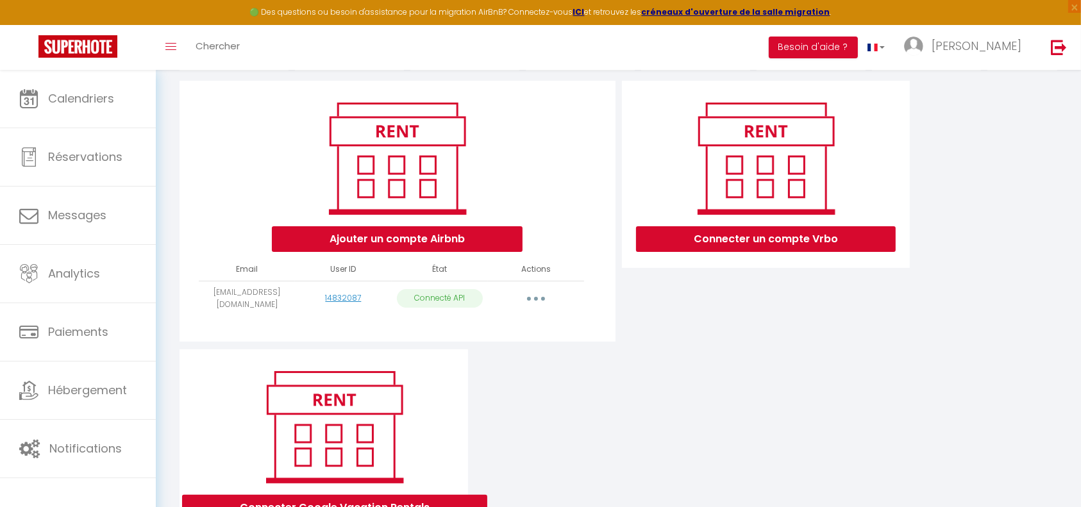
scroll to position [0, 0]
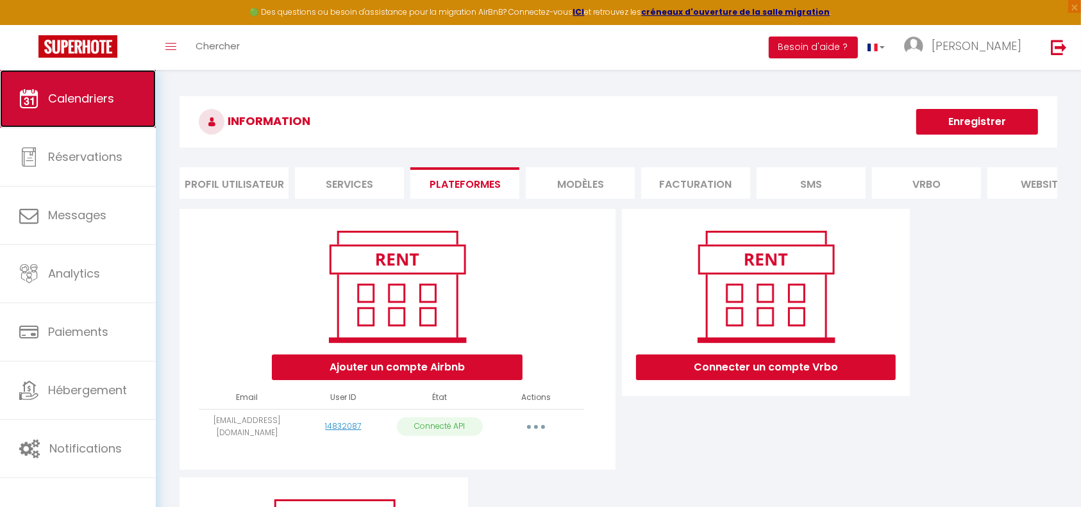
click at [46, 99] on link "Calendriers" at bounding box center [78, 99] width 156 height 58
